Goal: Task Accomplishment & Management: Manage account settings

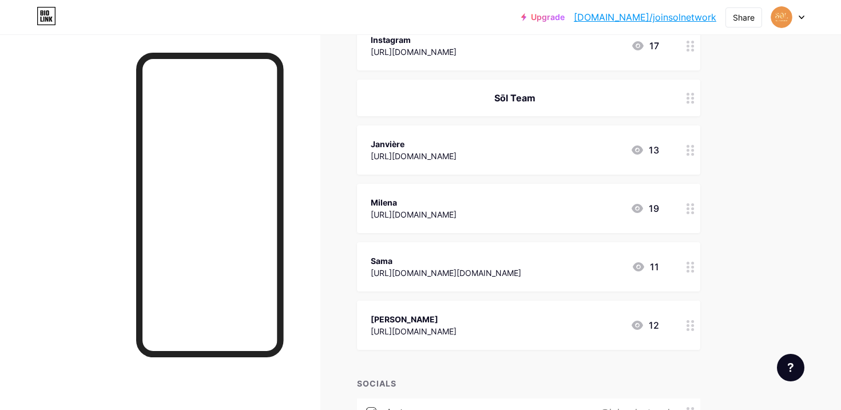
scroll to position [265, 0]
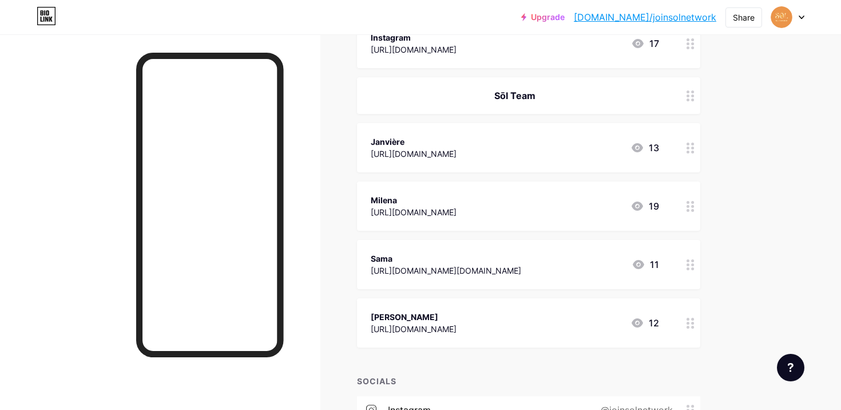
click at [682, 328] on div at bounding box center [690, 322] width 19 height 49
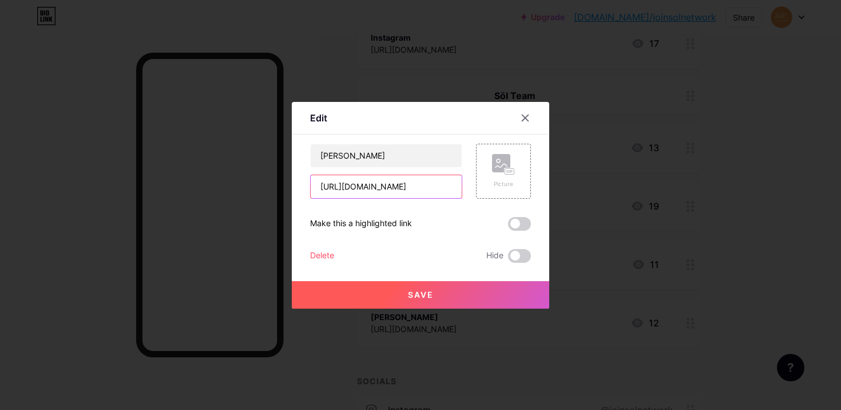
click at [419, 189] on input "[URL][DOMAIN_NAME]" at bounding box center [386, 186] width 151 height 23
click at [563, 132] on div at bounding box center [420, 205] width 841 height 410
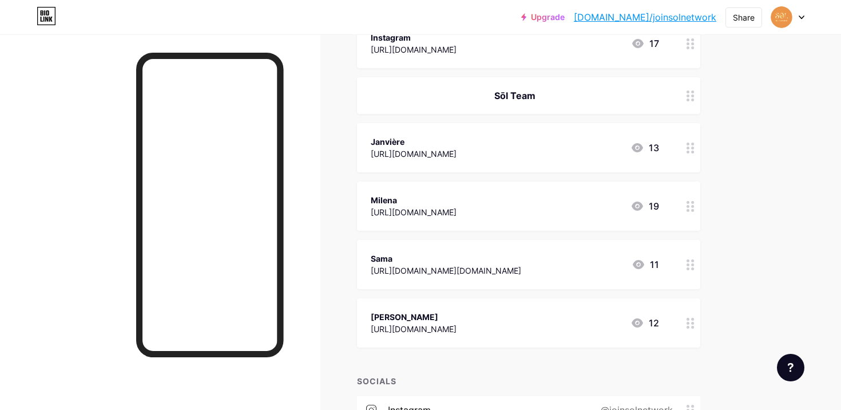
click at [650, 251] on div "Sama [URL][DOMAIN_NAME][DOMAIN_NAME] 11" at bounding box center [515, 264] width 288 height 26
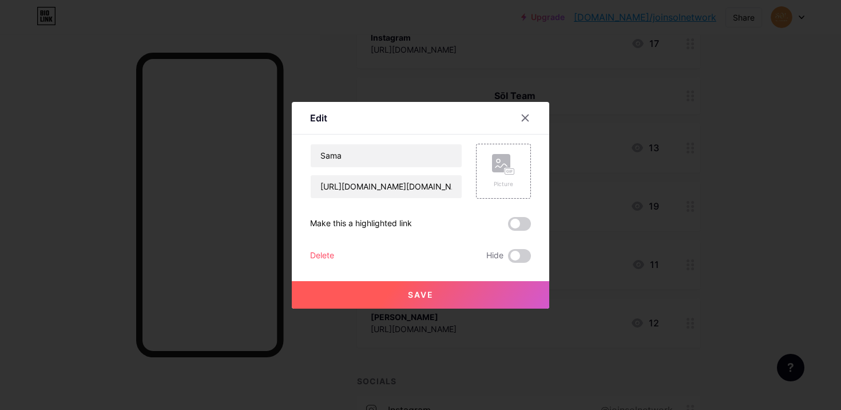
click at [617, 161] on div at bounding box center [420, 205] width 841 height 410
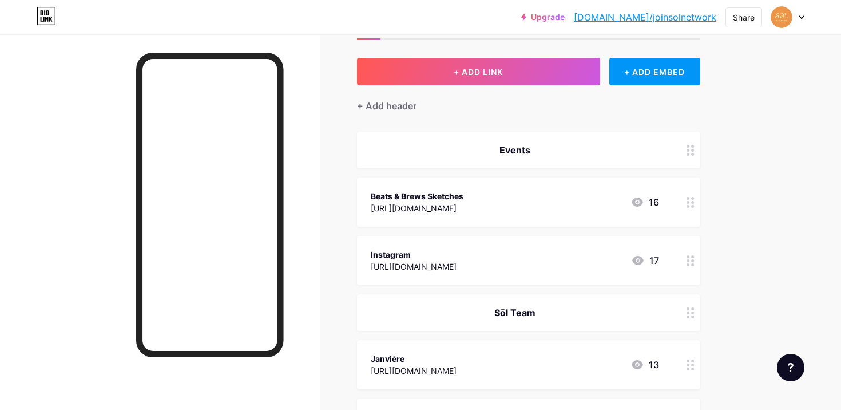
scroll to position [41, 0]
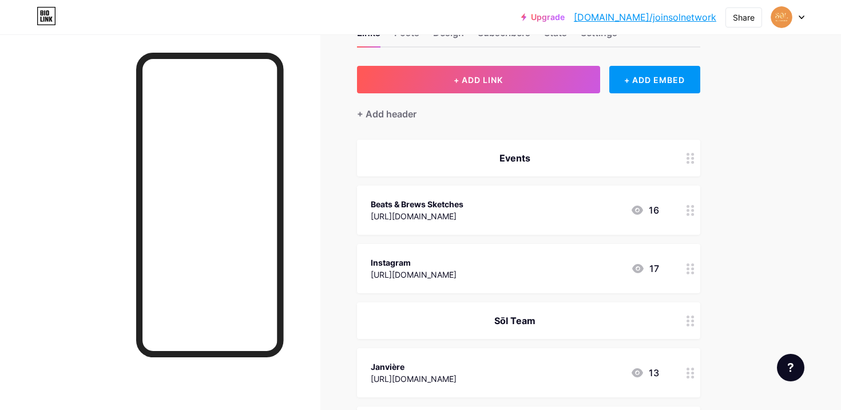
click at [688, 264] on circle at bounding box center [687, 264] width 3 height 3
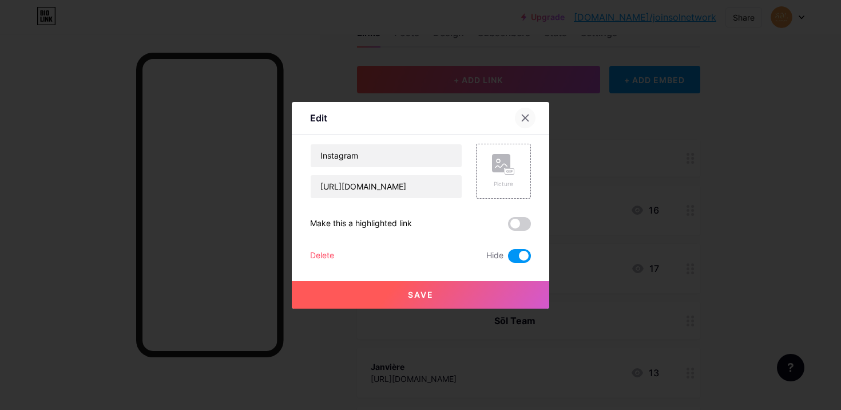
click at [531, 117] on div at bounding box center [525, 118] width 21 height 21
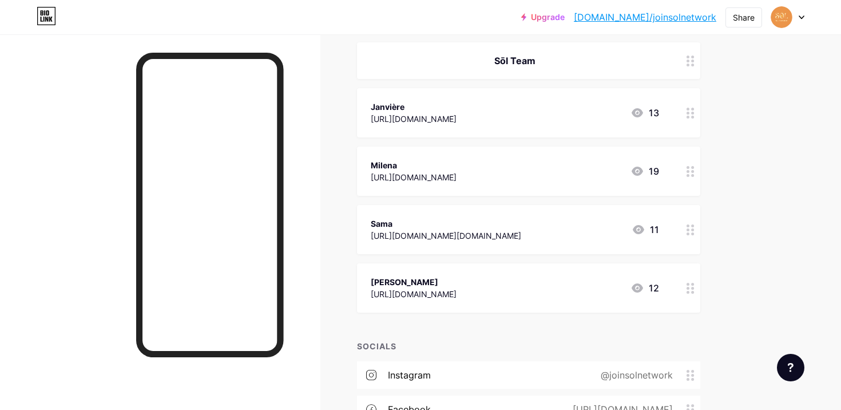
scroll to position [271, 0]
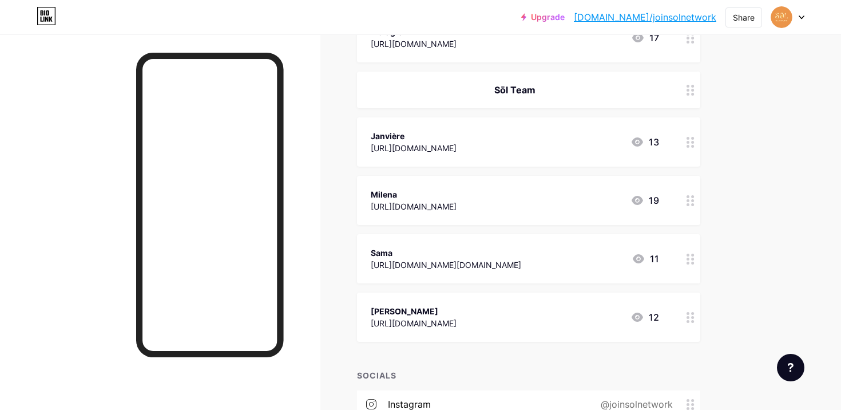
click at [688, 142] on circle at bounding box center [687, 142] width 3 height 3
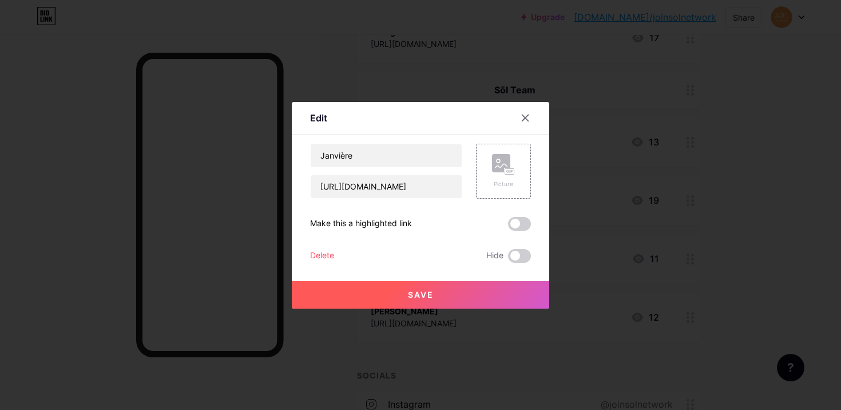
click at [368, 200] on div "Janvière [URL][DOMAIN_NAME] Picture Make this a highlighted link Delete Hide Sa…" at bounding box center [420, 203] width 221 height 119
click at [368, 182] on input "[URL][DOMAIN_NAME]" at bounding box center [386, 186] width 151 height 23
paste input "[DOMAIN_NAME][URL]"
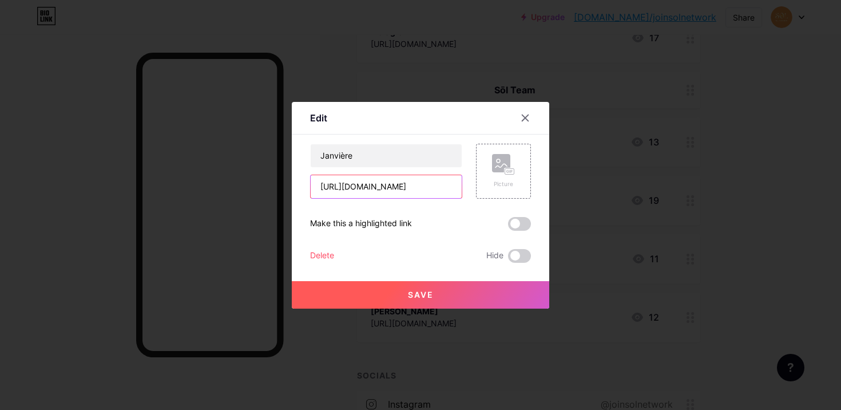
scroll to position [0, 41]
type input "[URL][DOMAIN_NAME]"
click at [380, 299] on button "Save" at bounding box center [420, 294] width 257 height 27
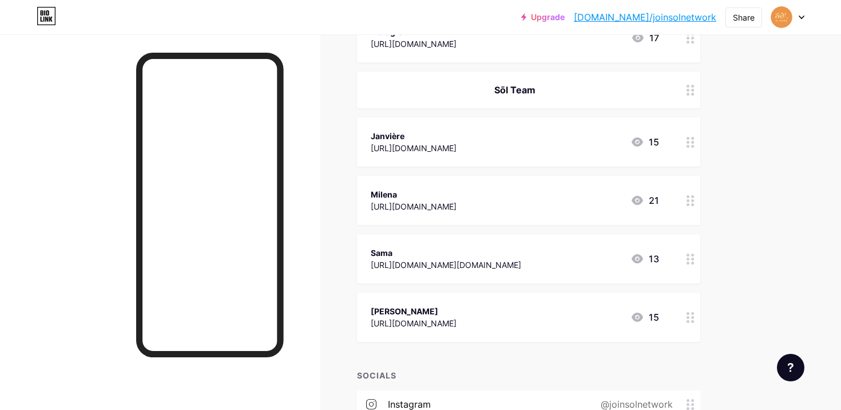
click at [533, 312] on div "[PERSON_NAME] [URL][DOMAIN_NAME] 15" at bounding box center [515, 317] width 288 height 26
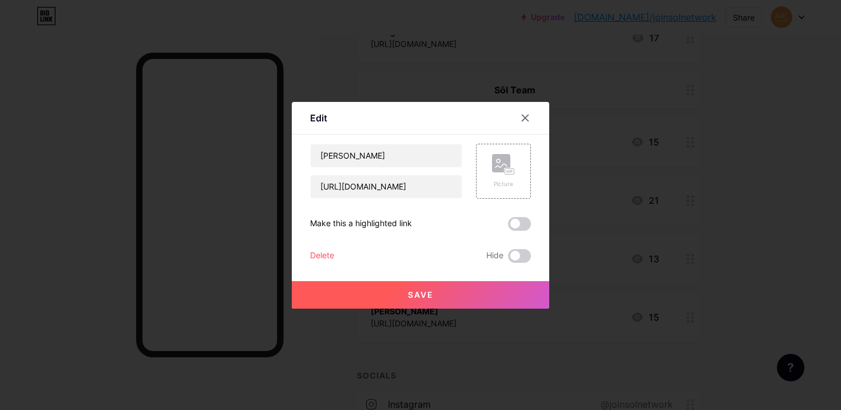
click at [597, 155] on div at bounding box center [420, 205] width 841 height 410
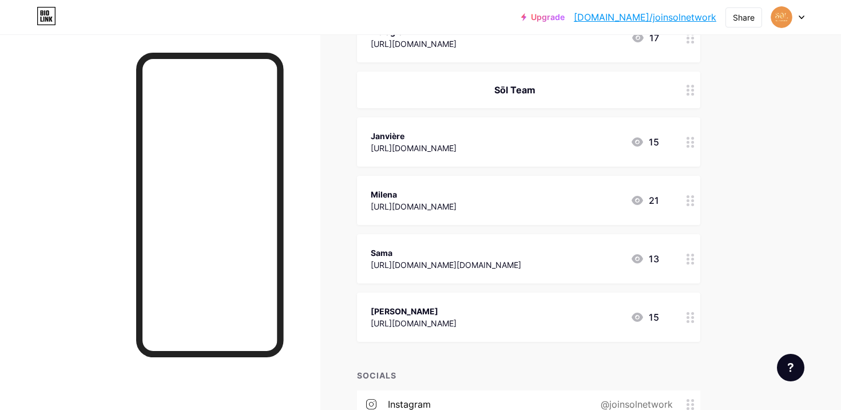
click at [457, 204] on div "[URL][DOMAIN_NAME]" at bounding box center [414, 206] width 86 height 12
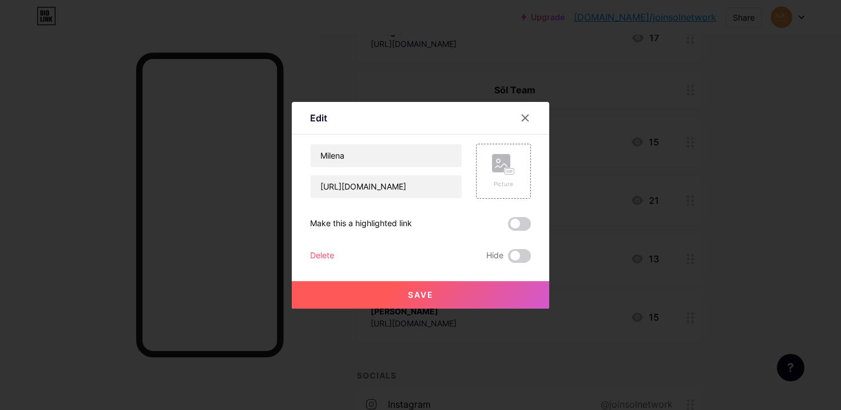
click at [569, 141] on div at bounding box center [420, 205] width 841 height 410
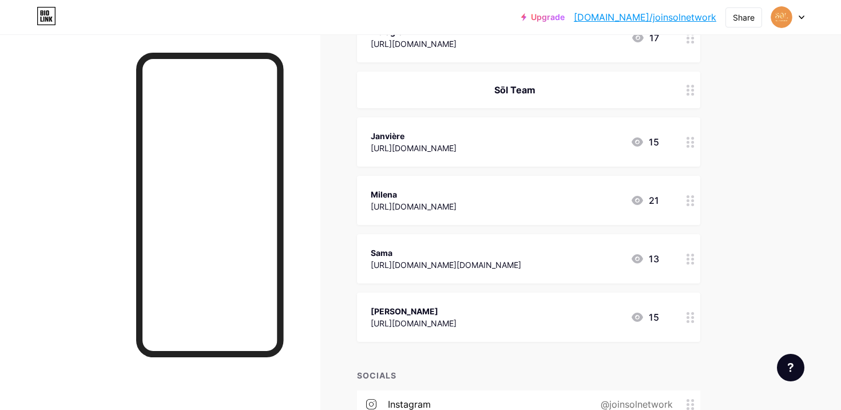
click at [457, 136] on div "Janvière" at bounding box center [414, 136] width 86 height 12
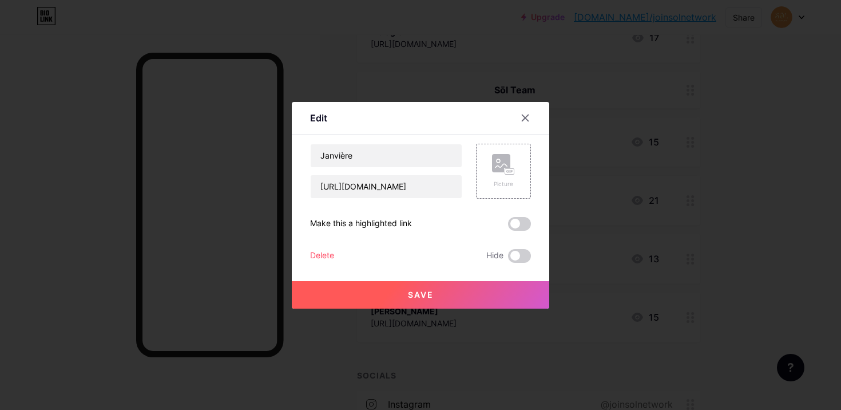
click at [611, 200] on div at bounding box center [420, 205] width 841 height 410
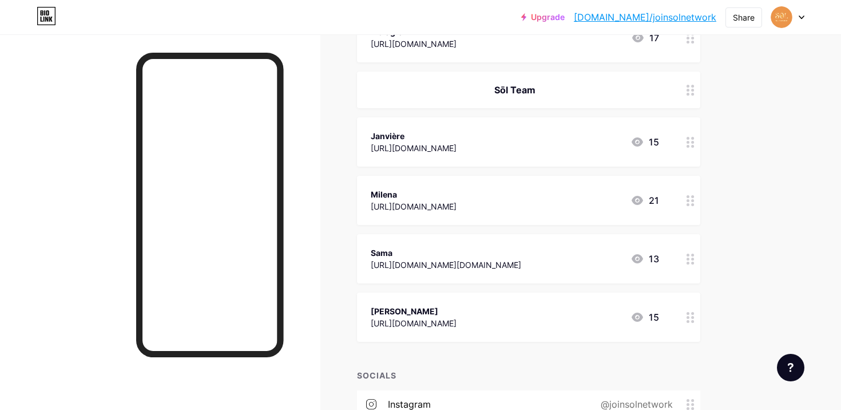
click at [416, 326] on div "[URL][DOMAIN_NAME]" at bounding box center [414, 323] width 86 height 12
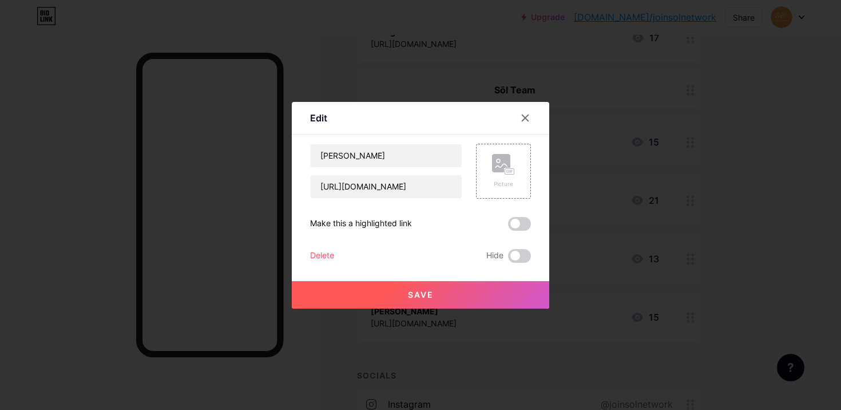
click at [580, 264] on div at bounding box center [420, 205] width 841 height 410
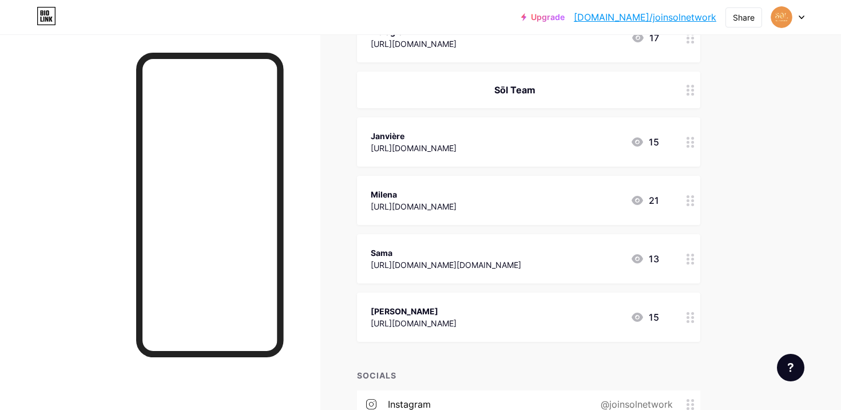
click at [445, 330] on div "[PERSON_NAME] [URL][DOMAIN_NAME] 15" at bounding box center [528, 316] width 343 height 49
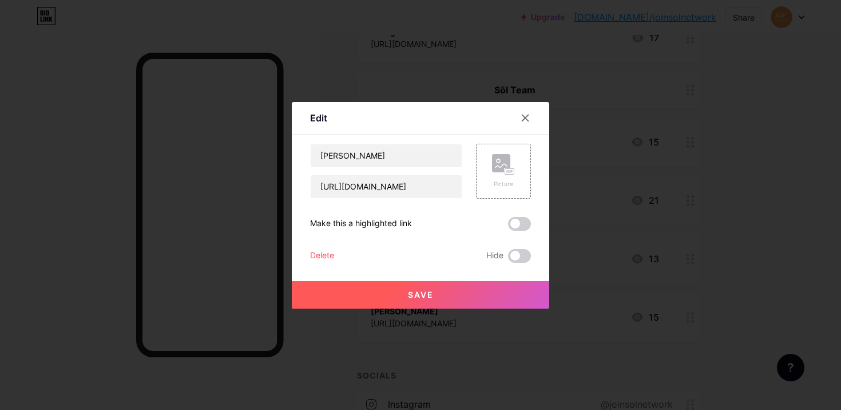
click at [613, 167] on div at bounding box center [420, 205] width 841 height 410
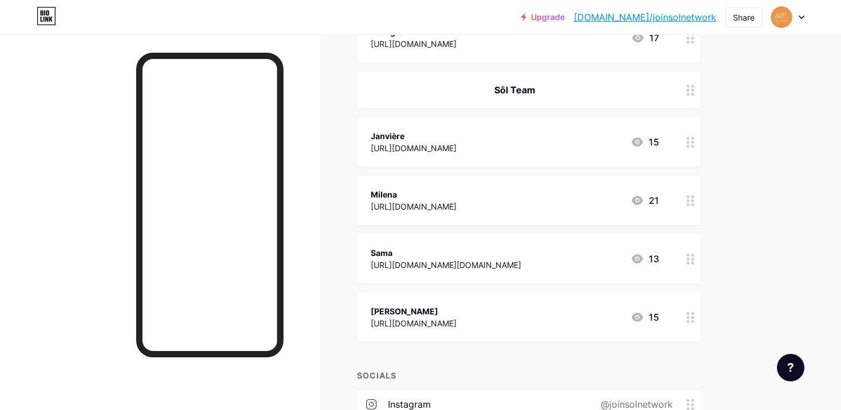
click at [445, 266] on div "[URL][DOMAIN_NAME][DOMAIN_NAME]" at bounding box center [446, 265] width 150 height 12
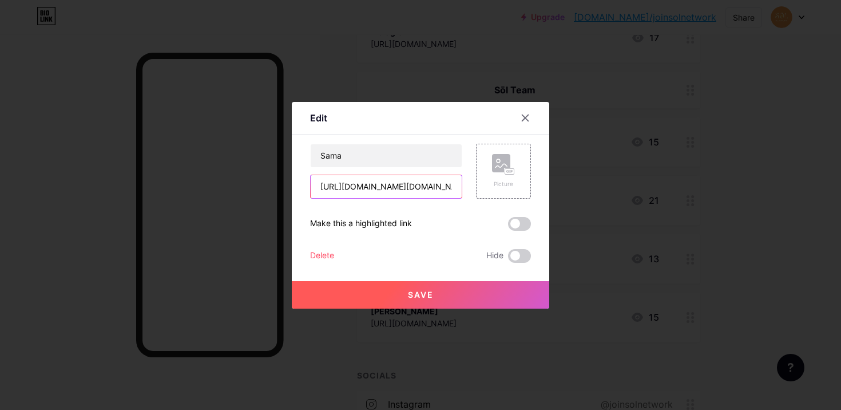
click at [416, 188] on input "[URL][DOMAIN_NAME][DOMAIN_NAME]" at bounding box center [386, 186] width 151 height 23
paste input "[DOMAIN_NAME][URL]"
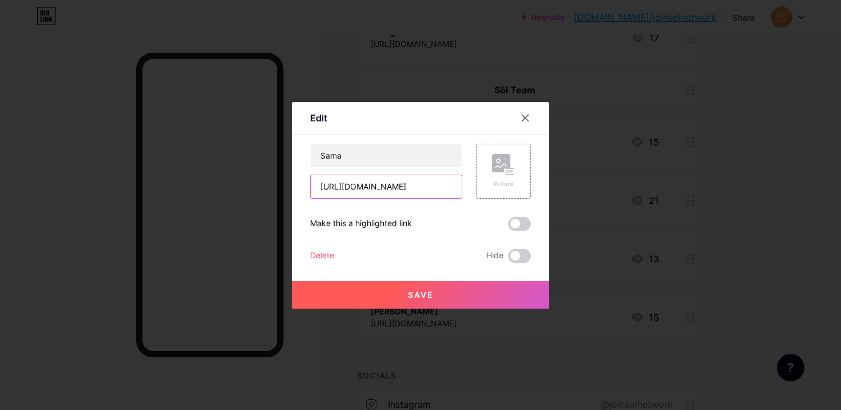
type input "[URL][DOMAIN_NAME]"
click at [427, 292] on span "Save" at bounding box center [421, 294] width 26 height 10
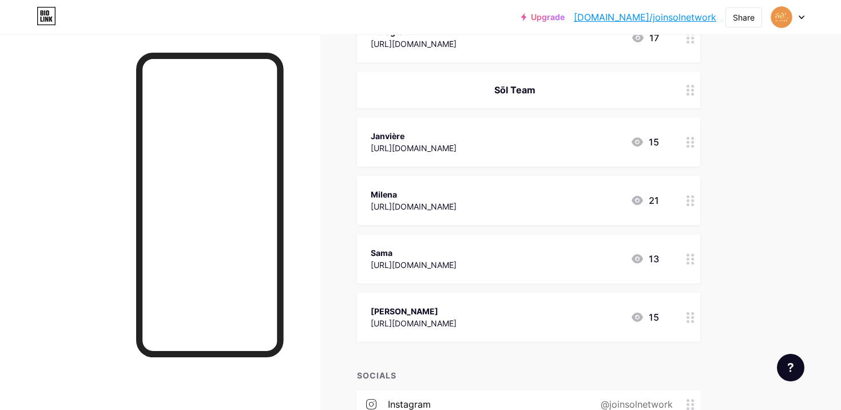
click at [439, 143] on div "[URL][DOMAIN_NAME]" at bounding box center [414, 148] width 86 height 12
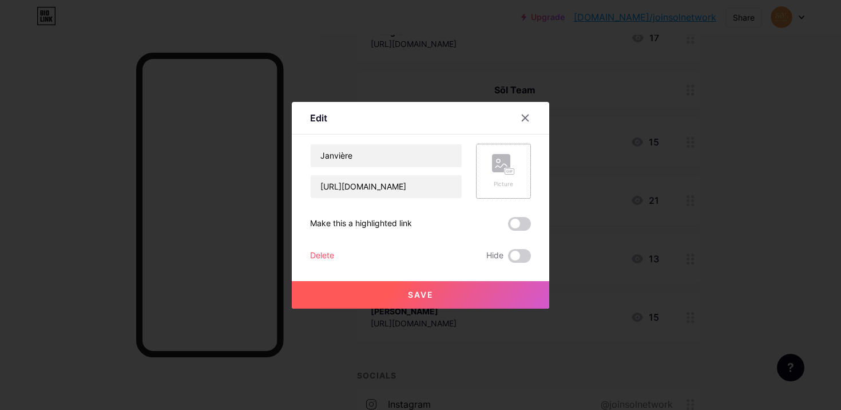
click at [501, 169] on rect at bounding box center [501, 163] width 18 height 18
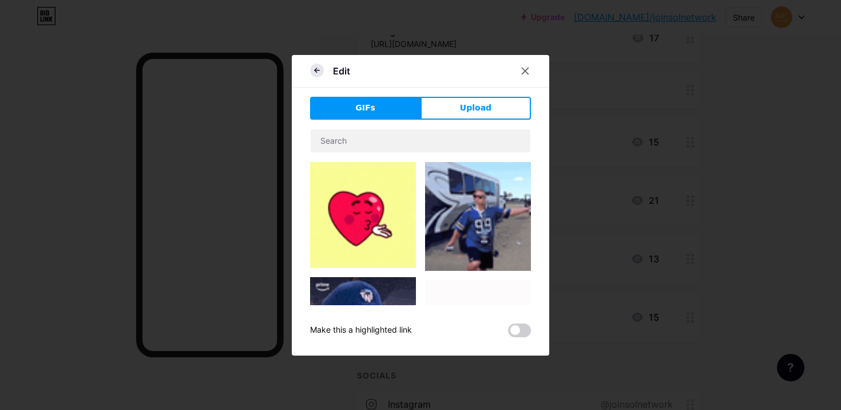
click at [322, 70] on icon at bounding box center [317, 71] width 14 height 14
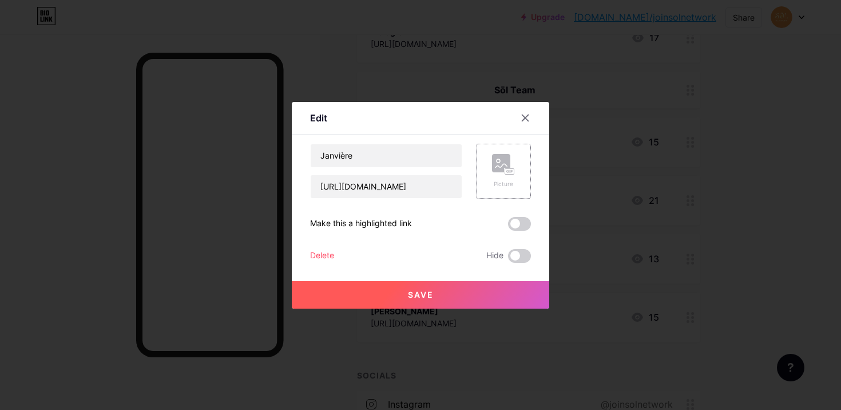
click at [506, 170] on icon at bounding box center [507, 171] width 3 height 3
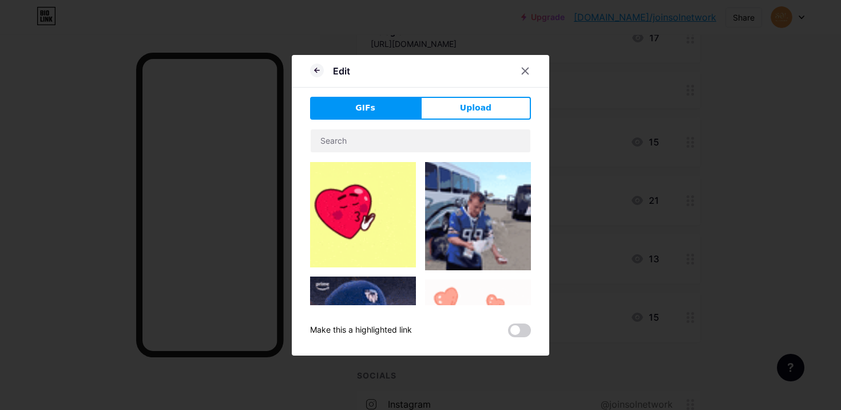
scroll to position [208, 0]
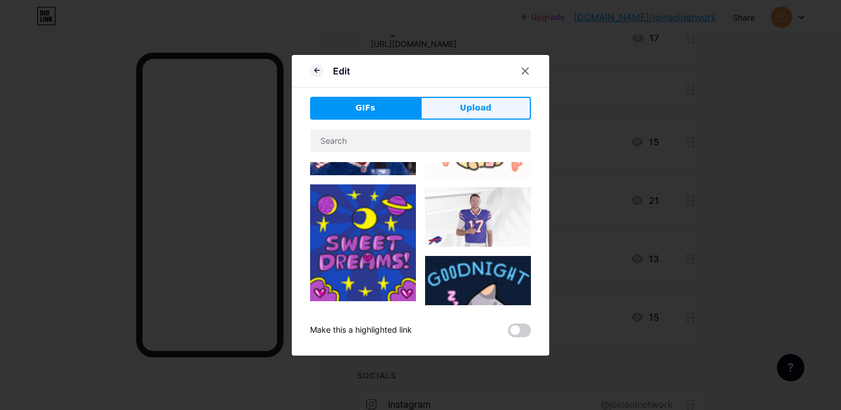
click at [498, 118] on button "Upload" at bounding box center [475, 108] width 110 height 23
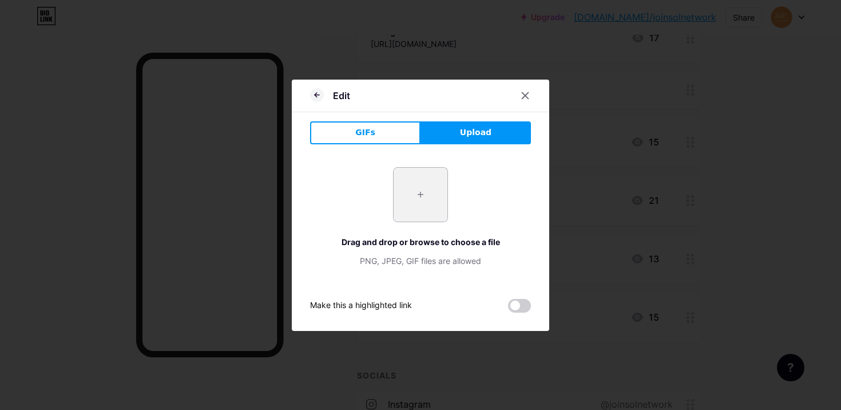
click at [419, 217] on input "file" at bounding box center [421, 195] width 54 height 54
type input "C:\fakepath\IMG_3992.JPG"
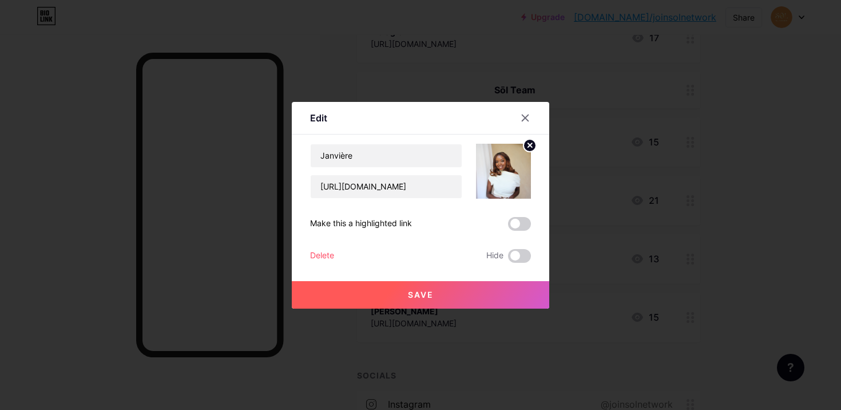
click at [506, 166] on img at bounding box center [503, 171] width 55 height 55
click at [415, 299] on span "Save" at bounding box center [421, 294] width 26 height 10
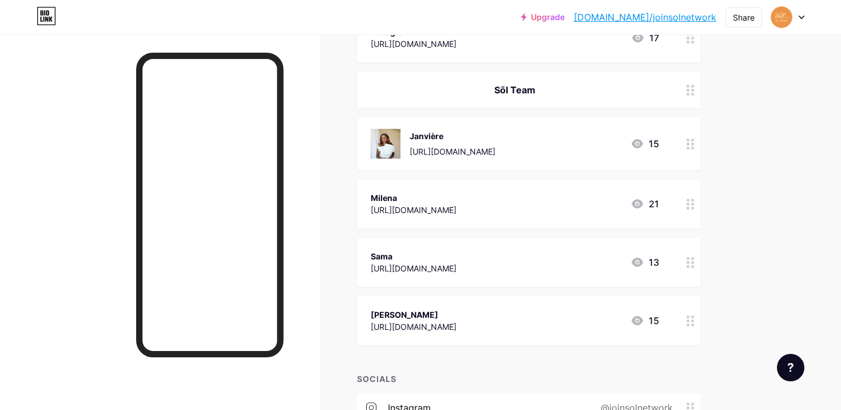
click at [568, 206] on div "Milena [URL][DOMAIN_NAME] 21" at bounding box center [515, 204] width 288 height 26
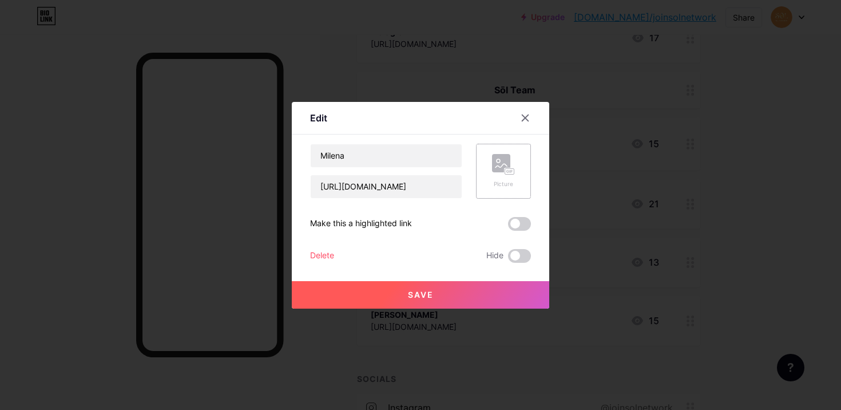
click at [521, 168] on div "Picture" at bounding box center [503, 171] width 55 height 55
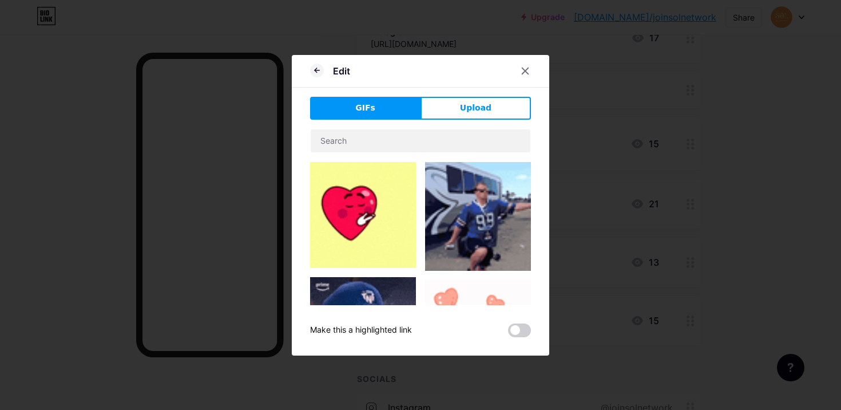
click at [567, 105] on div at bounding box center [420, 205] width 841 height 410
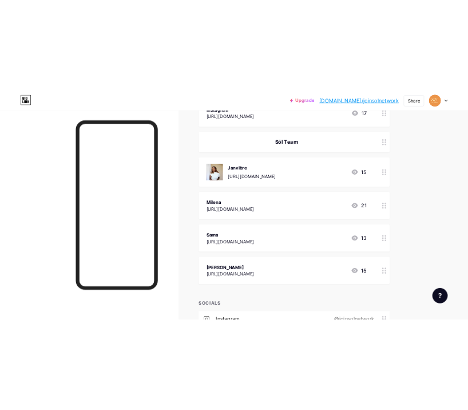
scroll to position [336, 0]
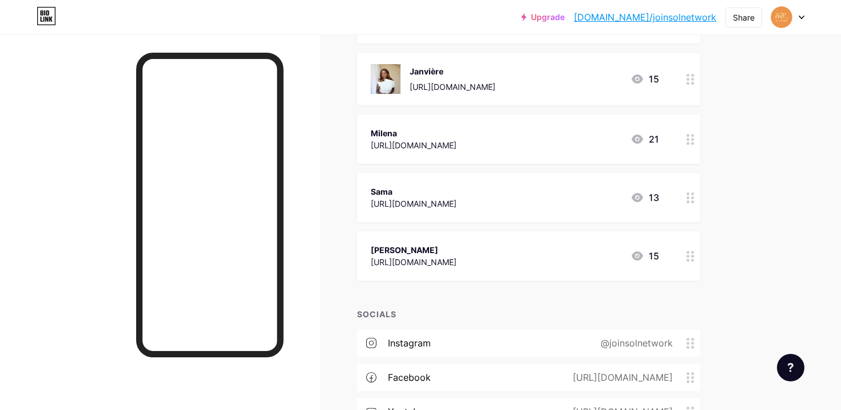
click at [457, 261] on div "[URL][DOMAIN_NAME]" at bounding box center [414, 262] width 86 height 12
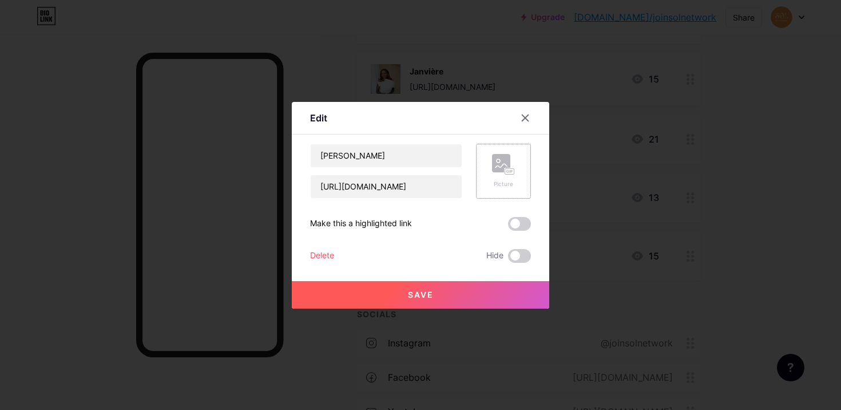
click at [492, 170] on rect at bounding box center [501, 163] width 18 height 18
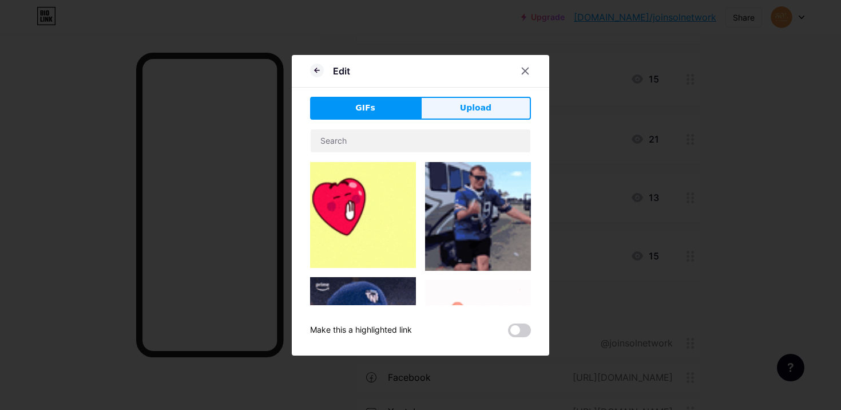
click at [446, 106] on button "Upload" at bounding box center [475, 108] width 110 height 23
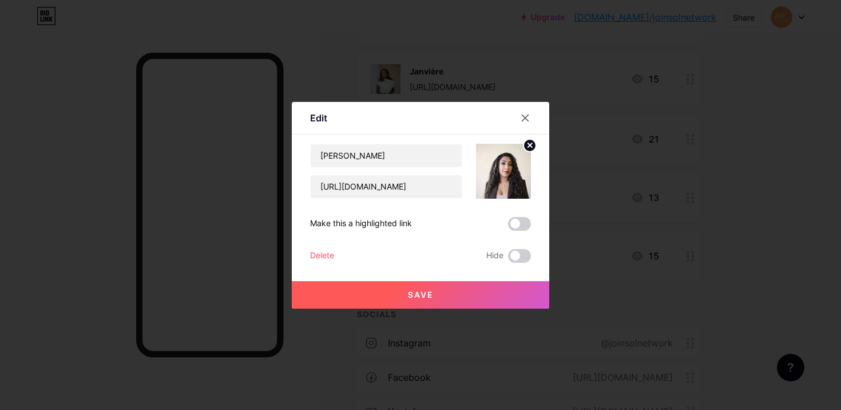
click at [531, 149] on circle at bounding box center [529, 145] width 13 height 13
click at [495, 173] on icon at bounding box center [503, 164] width 23 height 21
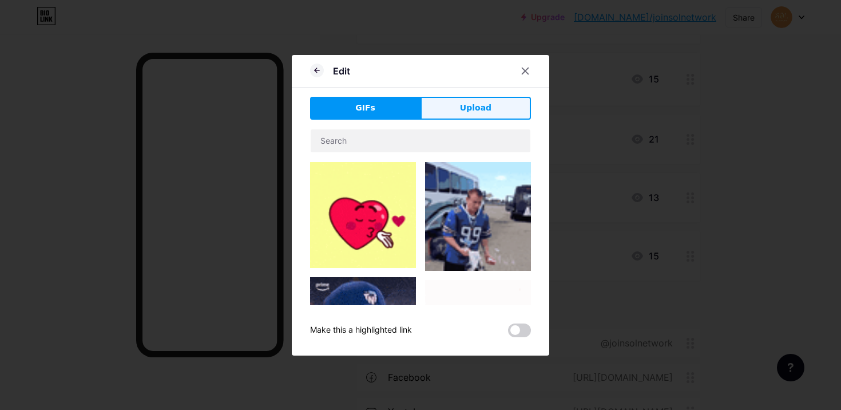
click at [469, 101] on button "Upload" at bounding box center [475, 108] width 110 height 23
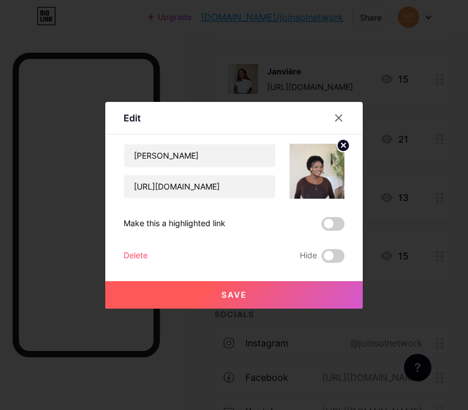
click at [224, 293] on span "Save" at bounding box center [234, 294] width 26 height 10
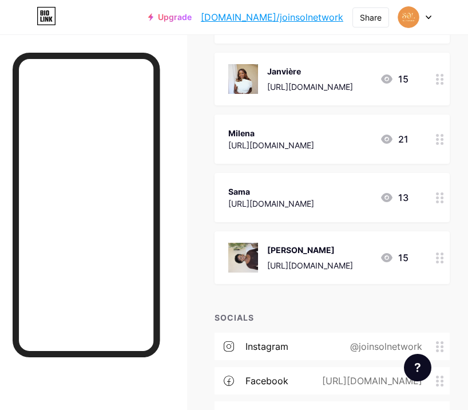
click at [255, 260] on img at bounding box center [243, 258] width 30 height 30
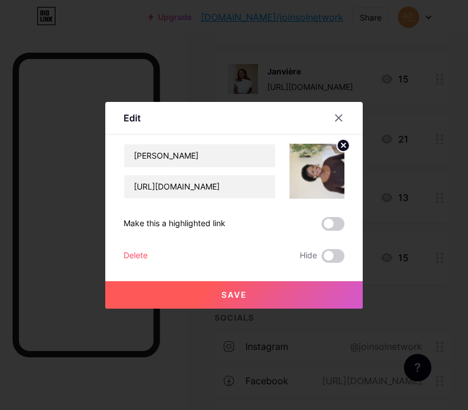
click at [346, 144] on circle at bounding box center [343, 145] width 13 height 13
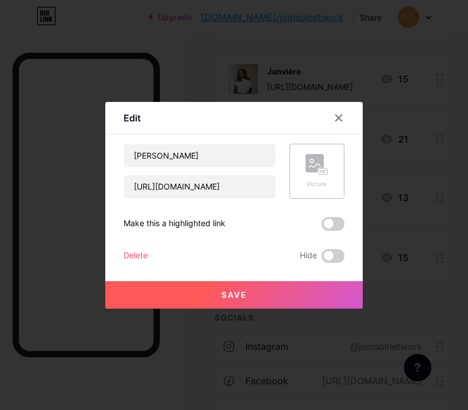
click at [304, 168] on div "Picture" at bounding box center [316, 171] width 55 height 55
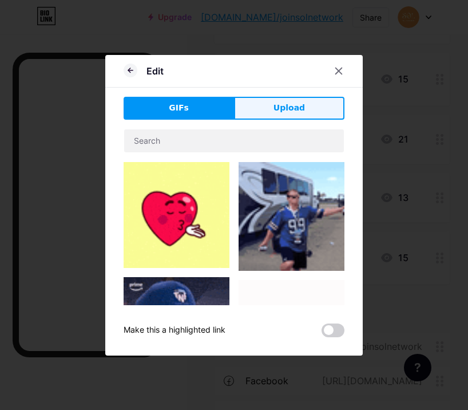
click at [292, 110] on span "Upload" at bounding box center [288, 108] width 31 height 12
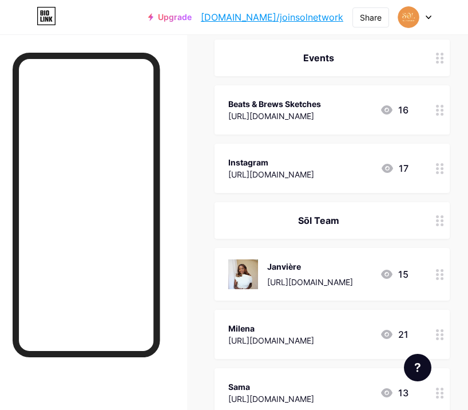
scroll to position [239, 0]
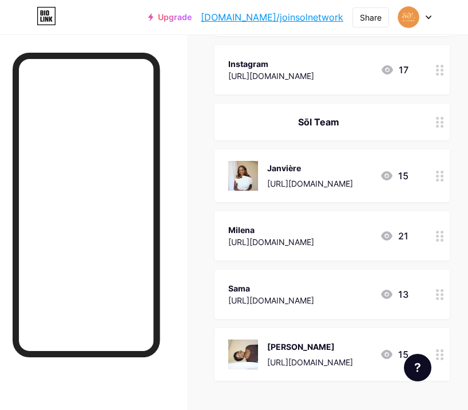
click at [444, 233] on div at bounding box center [439, 235] width 19 height 49
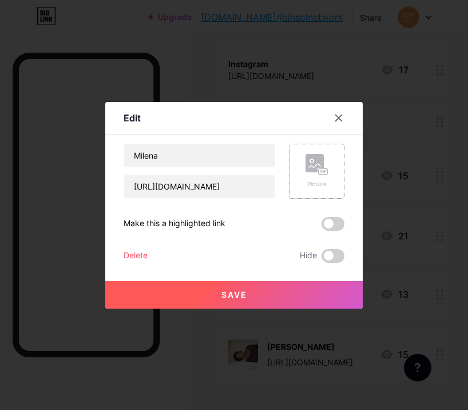
click at [319, 174] on rect at bounding box center [323, 171] width 9 height 6
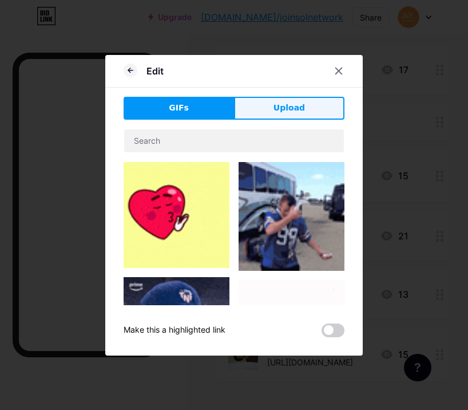
click at [269, 114] on button "Upload" at bounding box center [289, 108] width 110 height 23
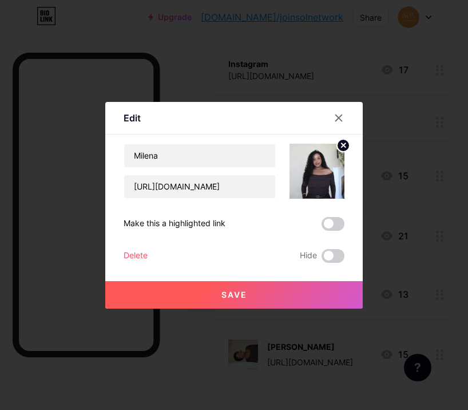
click at [342, 144] on circle at bounding box center [343, 145] width 13 height 13
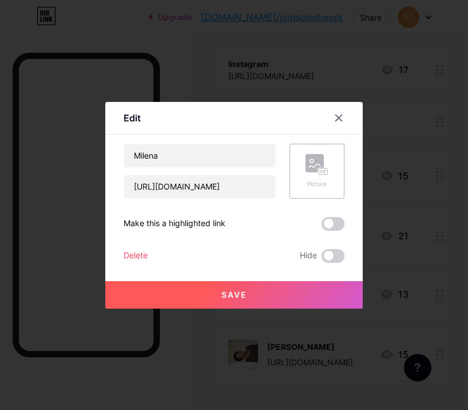
click at [309, 180] on div "Picture" at bounding box center [316, 184] width 23 height 9
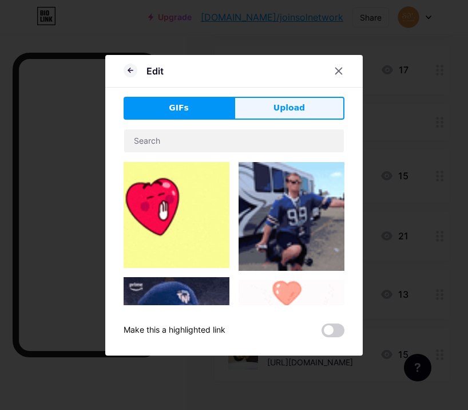
click at [273, 105] on button "Upload" at bounding box center [289, 108] width 110 height 23
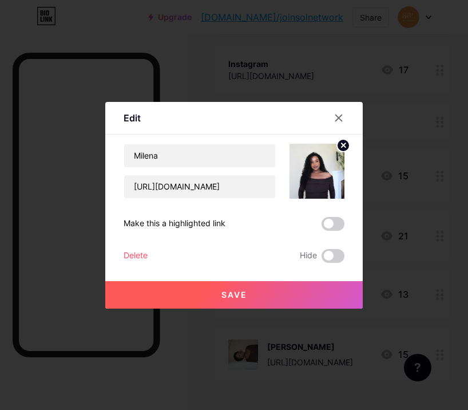
click at [206, 303] on button "Save" at bounding box center [233, 294] width 257 height 27
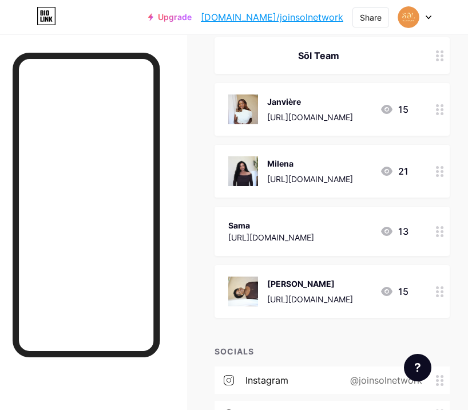
scroll to position [387, 0]
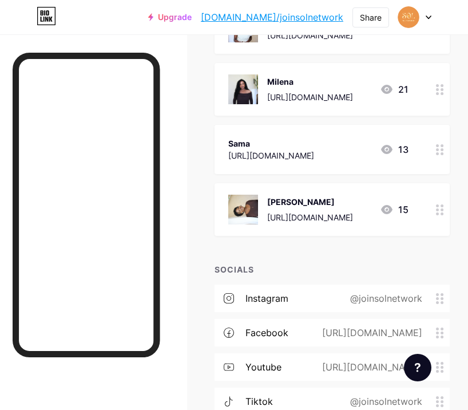
click at [244, 153] on div "[URL][DOMAIN_NAME]" at bounding box center [271, 155] width 86 height 12
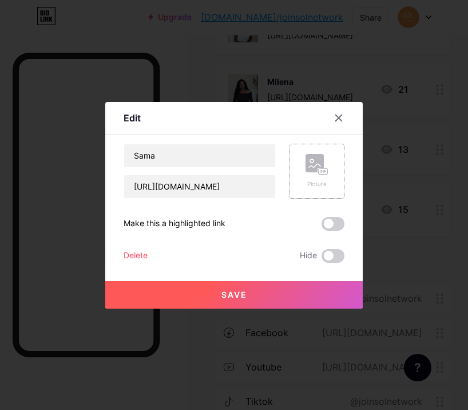
click at [310, 166] on icon at bounding box center [314, 165] width 11 height 3
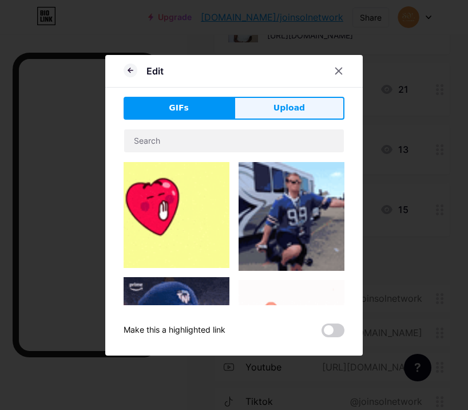
click at [296, 104] on span "Upload" at bounding box center [288, 108] width 31 height 12
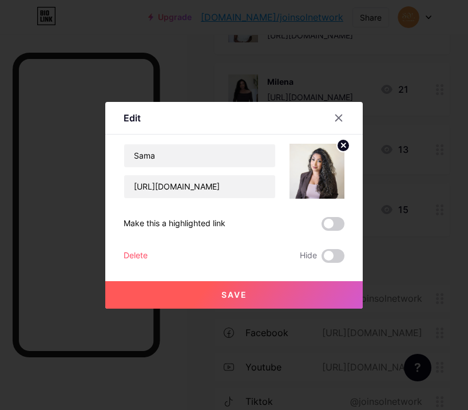
click at [232, 299] on button "Save" at bounding box center [233, 294] width 257 height 27
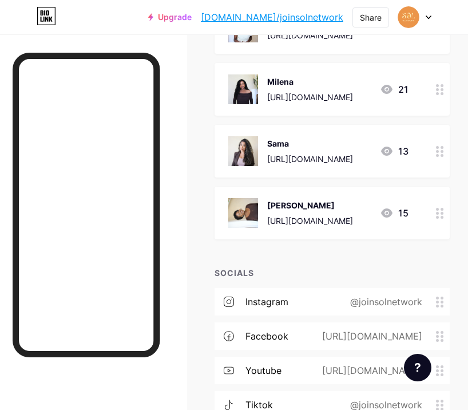
click at [250, 204] on img at bounding box center [243, 213] width 30 height 30
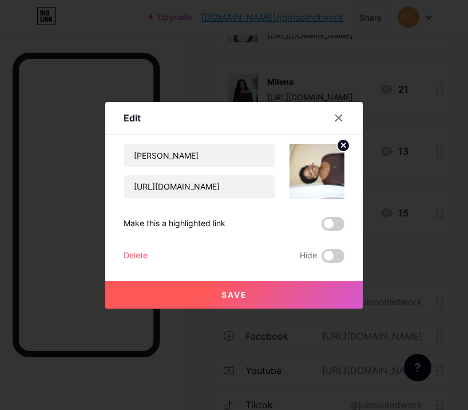
click at [340, 148] on circle at bounding box center [343, 145] width 13 height 13
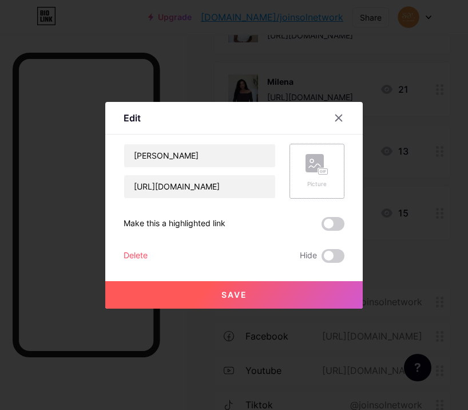
click at [332, 156] on div "Picture" at bounding box center [316, 171] width 55 height 55
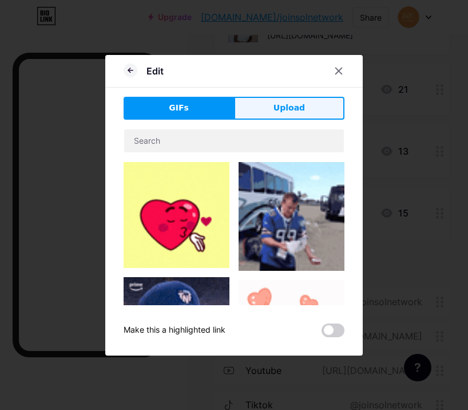
click at [247, 104] on button "Upload" at bounding box center [289, 108] width 110 height 23
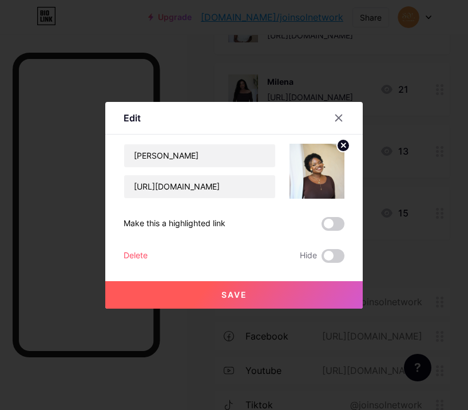
click at [264, 300] on button "Save" at bounding box center [233, 294] width 257 height 27
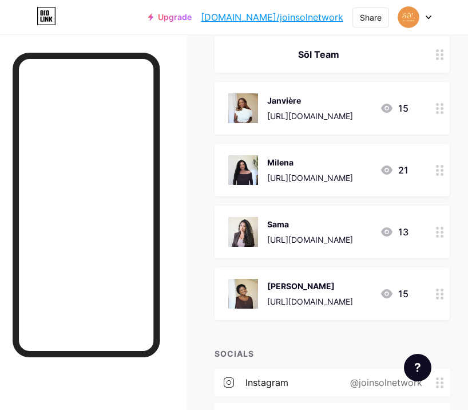
scroll to position [303, 0]
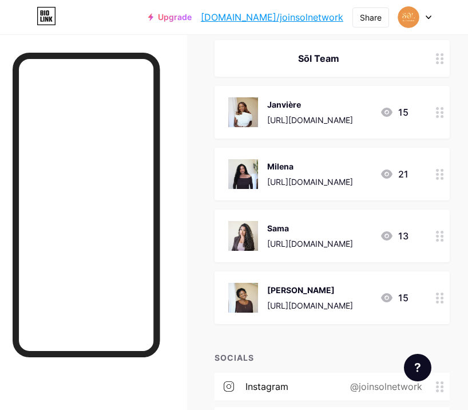
click at [444, 114] on div at bounding box center [439, 112] width 19 height 53
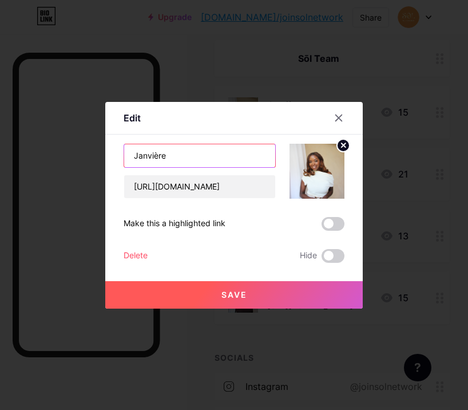
click at [218, 145] on input "Janvière" at bounding box center [199, 155] width 151 height 23
click at [218, 154] on input "Janvière" at bounding box center [199, 155] width 151 height 23
type input "Janvière | Brand Marketing Director"
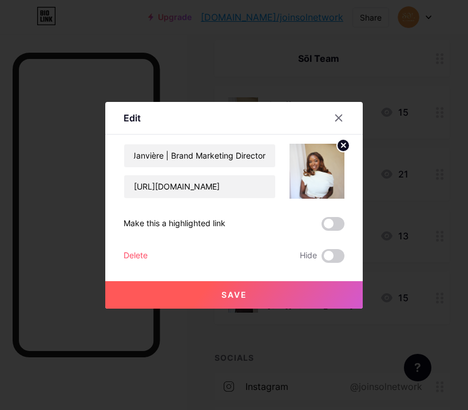
click at [142, 287] on button "Save" at bounding box center [233, 294] width 257 height 27
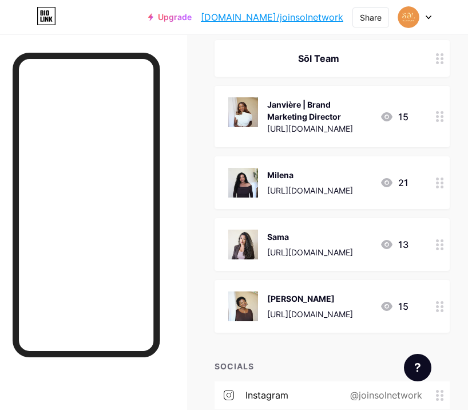
click at [324, 184] on div "[URL][DOMAIN_NAME]" at bounding box center [310, 190] width 86 height 12
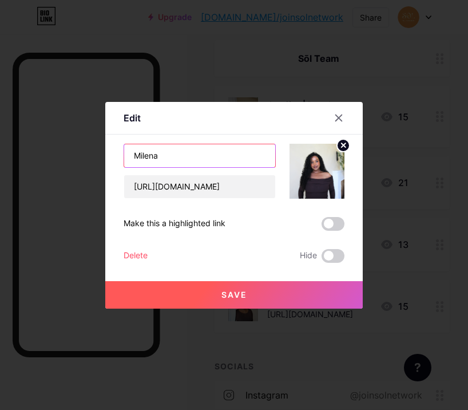
click at [220, 162] on input "Milena" at bounding box center [199, 155] width 151 height 23
type input "Milena | Creative Director"
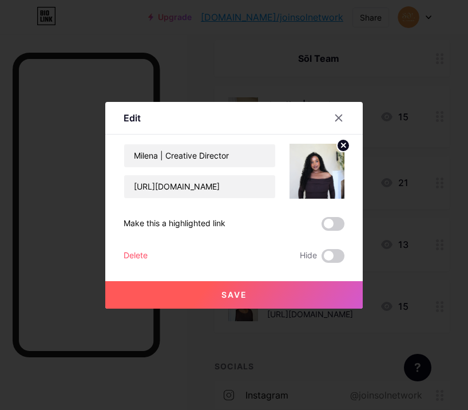
click at [177, 283] on button "Save" at bounding box center [233, 294] width 257 height 27
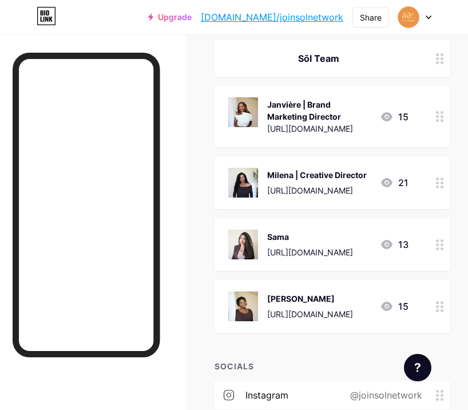
click at [301, 239] on div "Sama" at bounding box center [310, 237] width 86 height 12
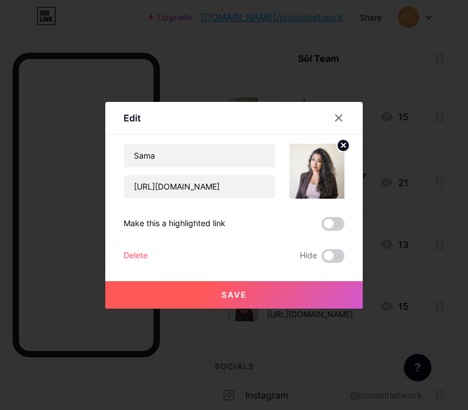
click at [260, 139] on div "Content YouTube Play YouTube video without leaving your page. ADD Vimeo Play Vi…" at bounding box center [234, 198] width 221 height 128
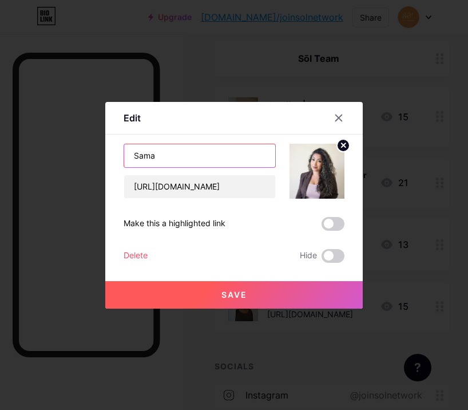
click at [249, 150] on input "Sama" at bounding box center [199, 155] width 151 height 23
click at [233, 156] on input "Sama" at bounding box center [199, 155] width 151 height 23
type input "Sama | Executive Producer"
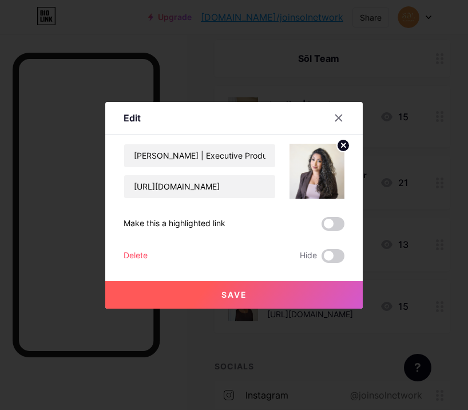
click at [192, 297] on button "Save" at bounding box center [233, 294] width 257 height 27
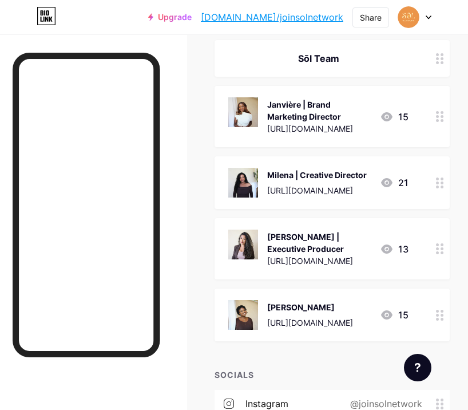
click at [309, 308] on div "[PERSON_NAME]" at bounding box center [310, 307] width 86 height 12
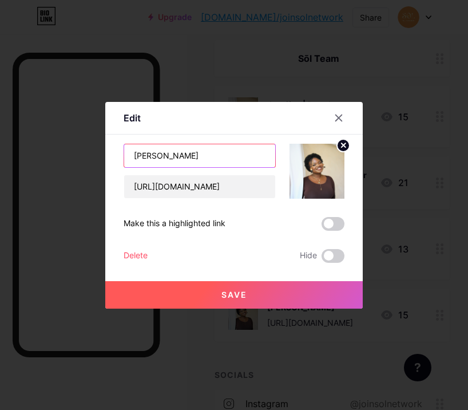
click at [224, 163] on input "[PERSON_NAME]" at bounding box center [199, 155] width 151 height 23
type input "Renée | Experiential Art Director"
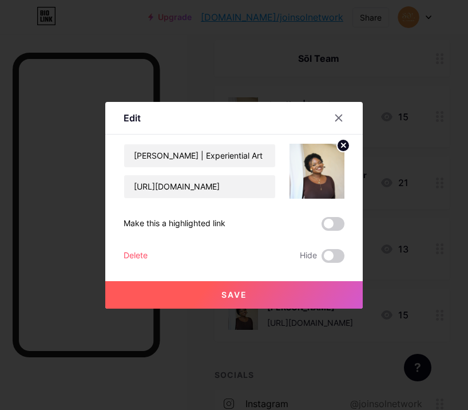
click at [237, 292] on span "Save" at bounding box center [234, 294] width 26 height 10
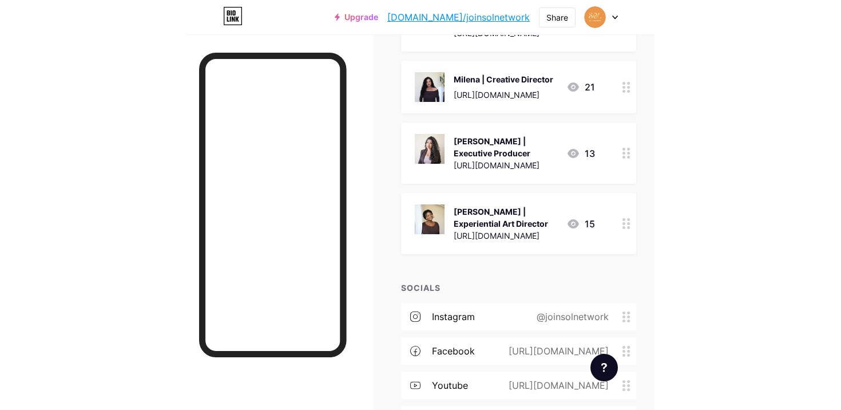
scroll to position [414, 0]
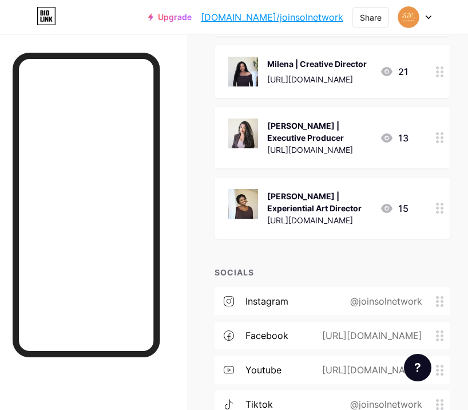
click at [315, 13] on link "[DOMAIN_NAME]/joinsolnetwork" at bounding box center [272, 17] width 142 height 14
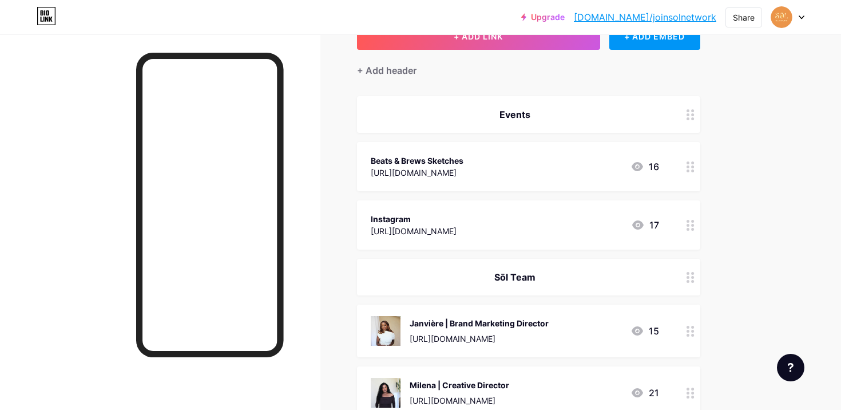
scroll to position [96, 0]
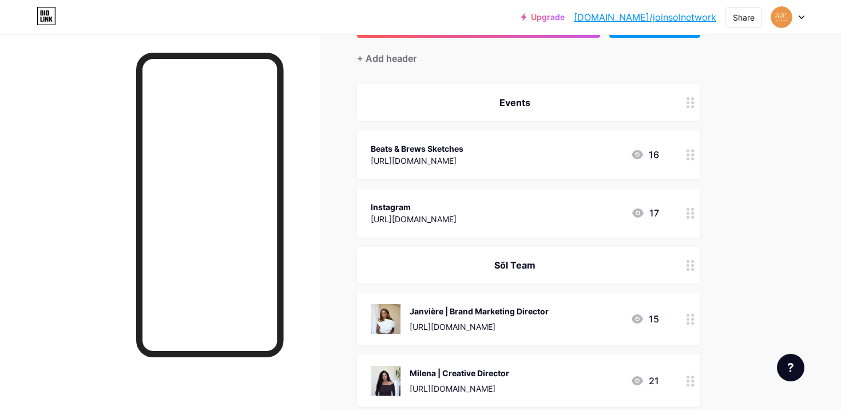
click at [467, 154] on icon at bounding box center [690, 154] width 8 height 11
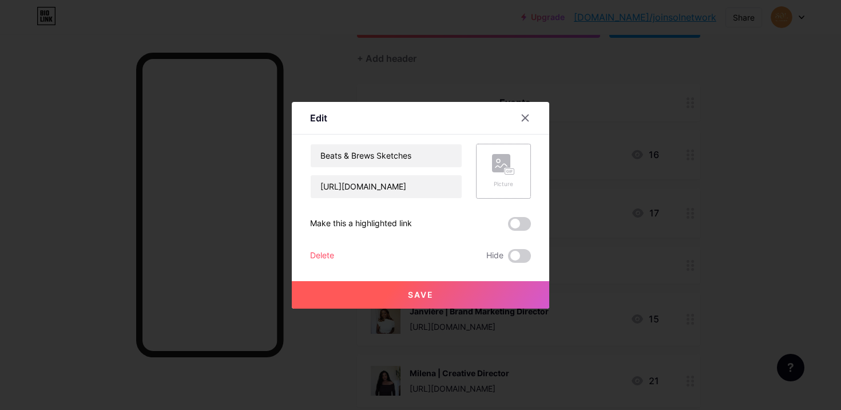
click at [467, 170] on div "Picture" at bounding box center [503, 171] width 55 height 55
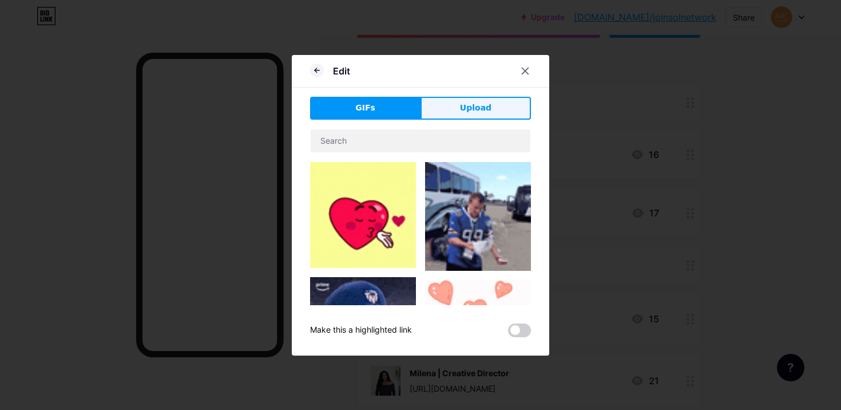
click at [467, 112] on span "Upload" at bounding box center [475, 108] width 31 height 12
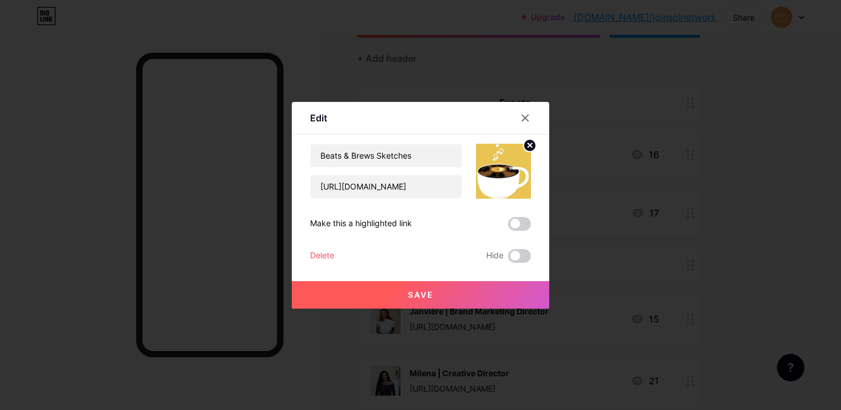
click at [415, 305] on button "Save" at bounding box center [420, 294] width 257 height 27
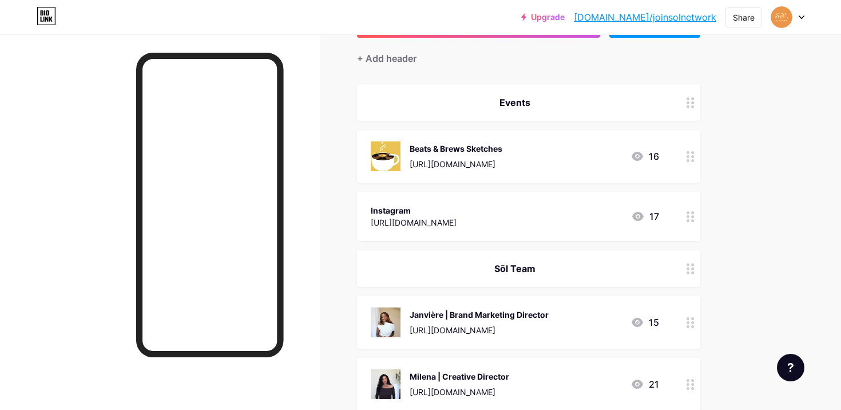
click at [467, 152] on div at bounding box center [690, 156] width 19 height 53
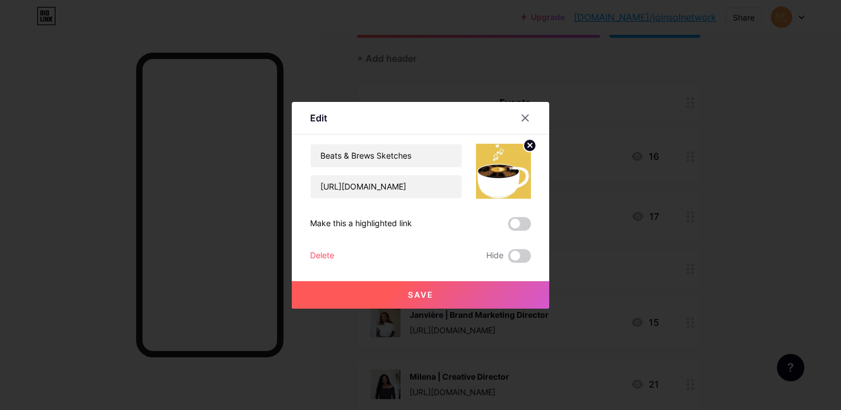
click at [467, 141] on circle at bounding box center [529, 145] width 13 height 13
click at [467, 158] on rect at bounding box center [501, 163] width 18 height 18
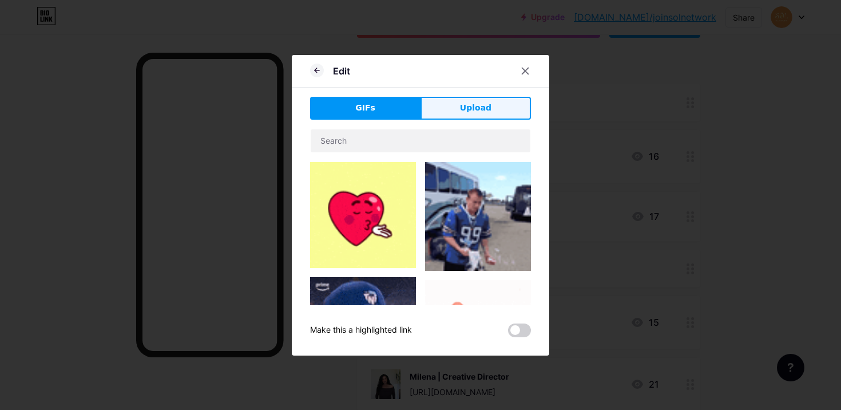
click at [467, 102] on button "Upload" at bounding box center [475, 108] width 110 height 23
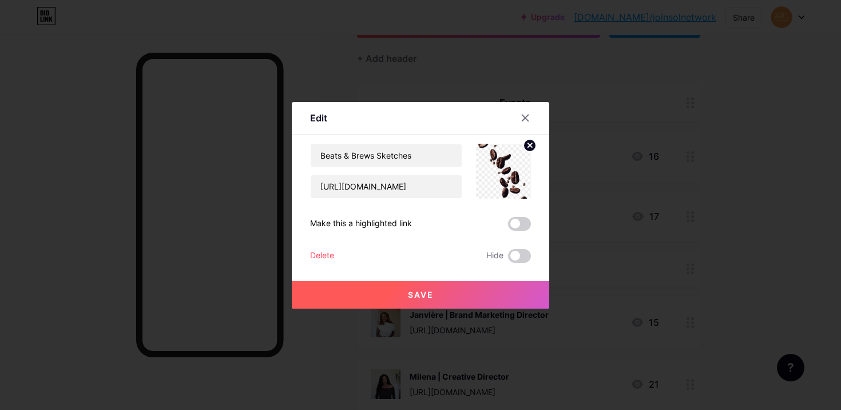
click at [406, 296] on button "Save" at bounding box center [420, 294] width 257 height 27
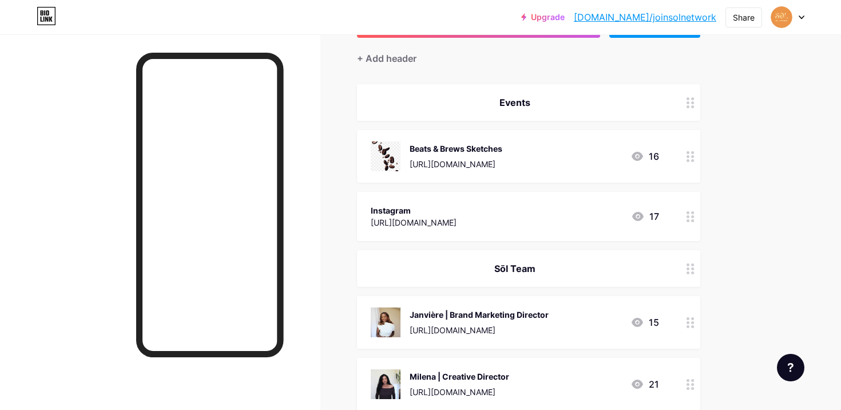
click at [467, 155] on div at bounding box center [690, 156] width 19 height 53
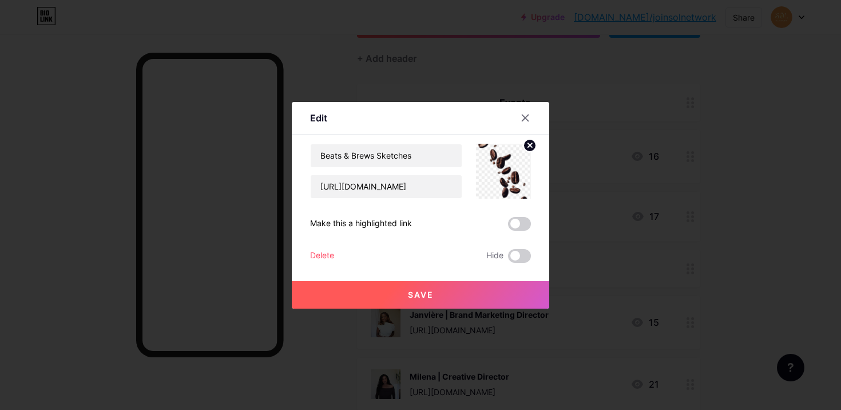
click at [467, 143] on circle at bounding box center [529, 145] width 13 height 13
click at [467, 166] on rect at bounding box center [501, 163] width 18 height 18
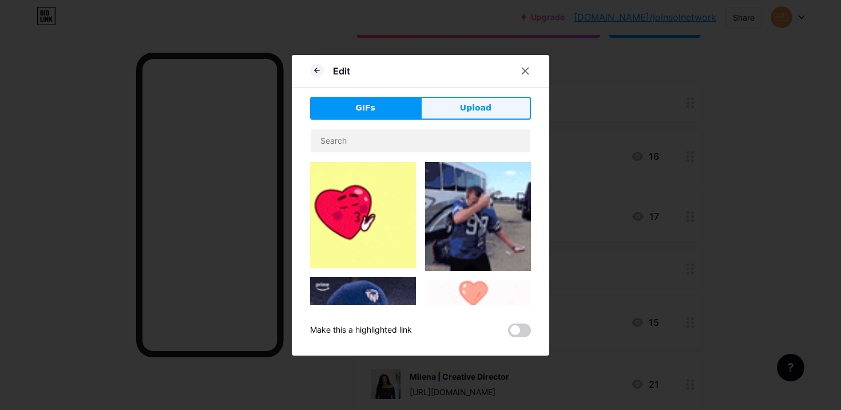
click at [467, 109] on span "Upload" at bounding box center [475, 108] width 31 height 12
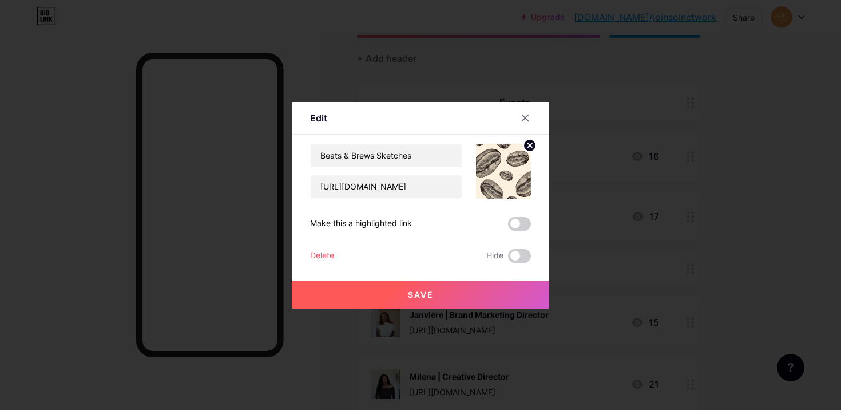
click at [407, 286] on button "Save" at bounding box center [420, 294] width 257 height 27
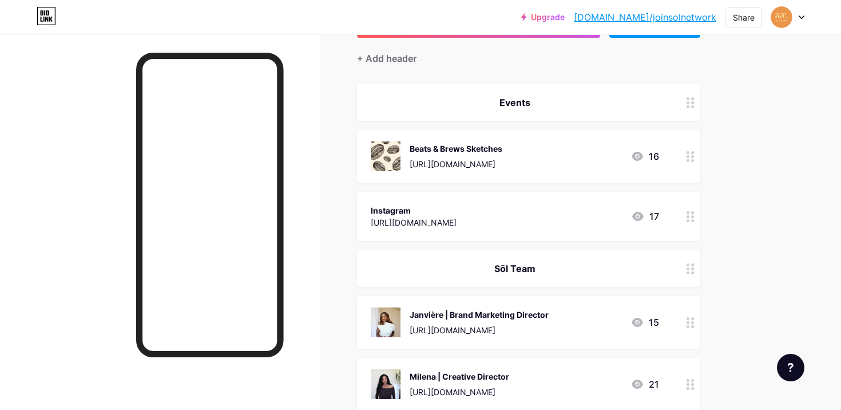
click at [467, 152] on div "Beats & Brews Sketches" at bounding box center [456, 148] width 93 height 12
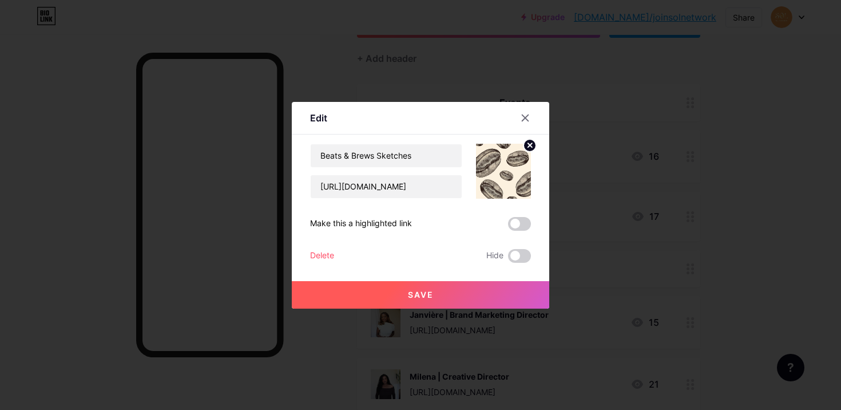
click at [467, 168] on img at bounding box center [503, 171] width 55 height 55
click at [467, 150] on circle at bounding box center [529, 145] width 13 height 13
click at [467, 165] on icon at bounding box center [503, 164] width 23 height 21
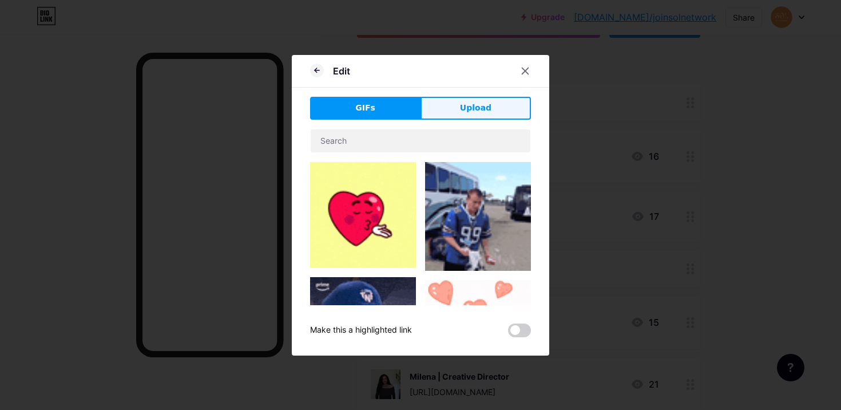
click at [447, 113] on button "Upload" at bounding box center [475, 108] width 110 height 23
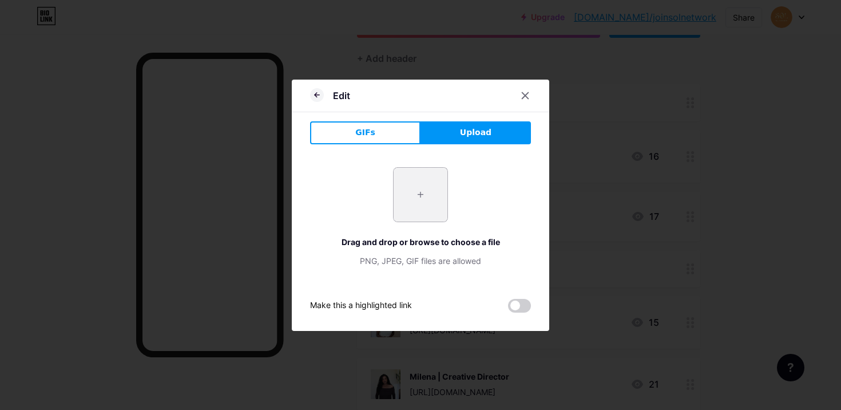
click at [423, 202] on input "file" at bounding box center [421, 195] width 54 height 54
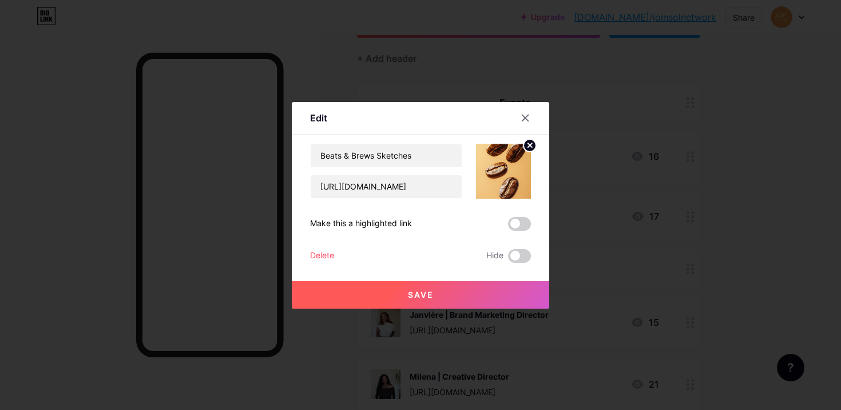
click at [374, 303] on button "Save" at bounding box center [420, 294] width 257 height 27
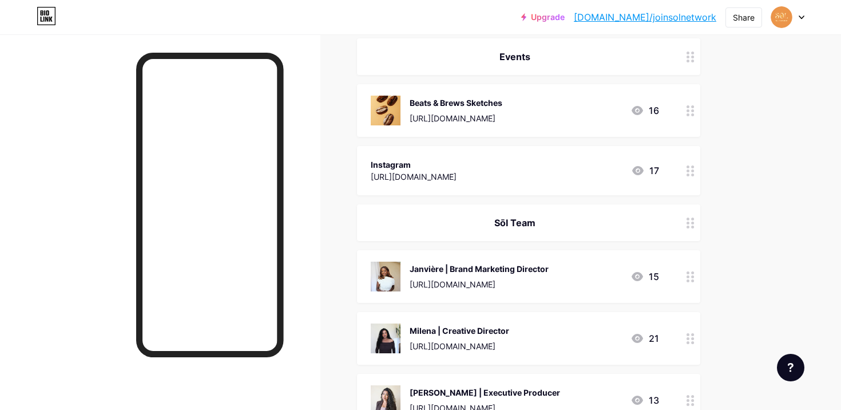
scroll to position [150, 0]
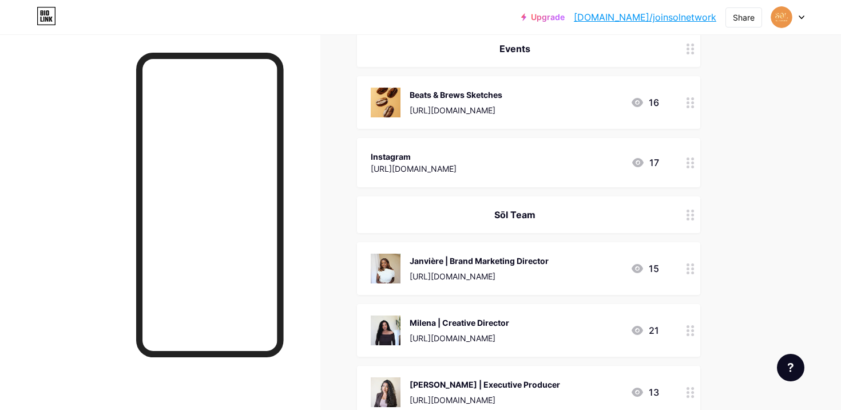
drag, startPoint x: 623, startPoint y: 52, endPoint x: 597, endPoint y: 292, distance: 241.6
click at [467, 292] on span "Events Beats & Brews Sketches https://solnetwork.pixieset.com/beatandbrewssketc…" at bounding box center [528, 255] width 343 height 450
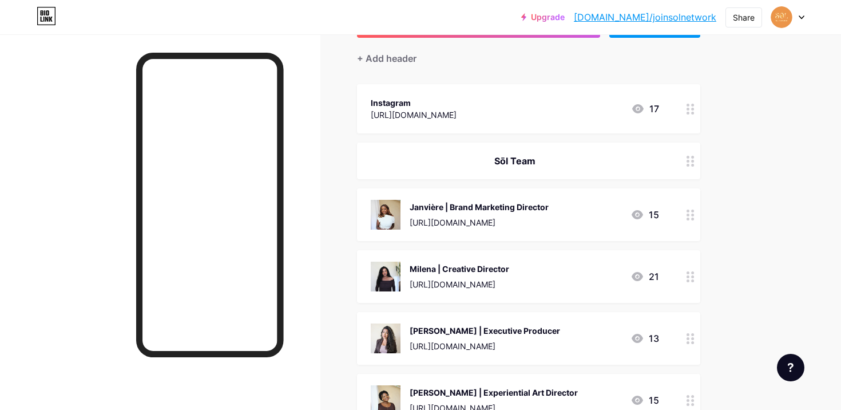
scroll to position [120, 0]
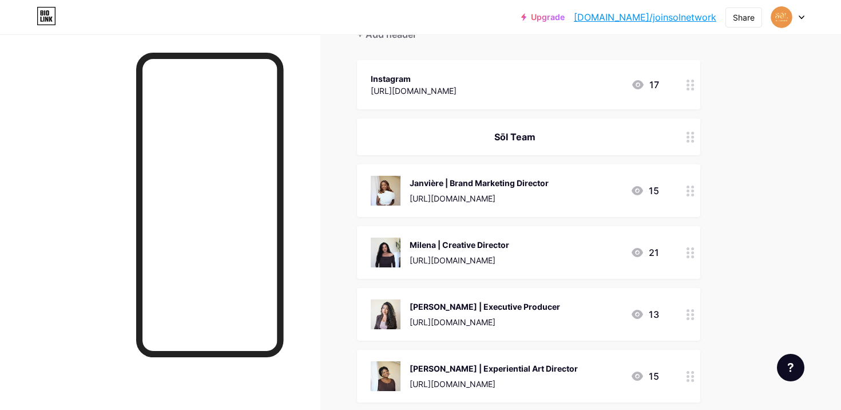
click at [467, 184] on div "Janvière | Brand Marketing Director https://www.linkedin.com/in/janvieremukama/…" at bounding box center [515, 191] width 288 height 30
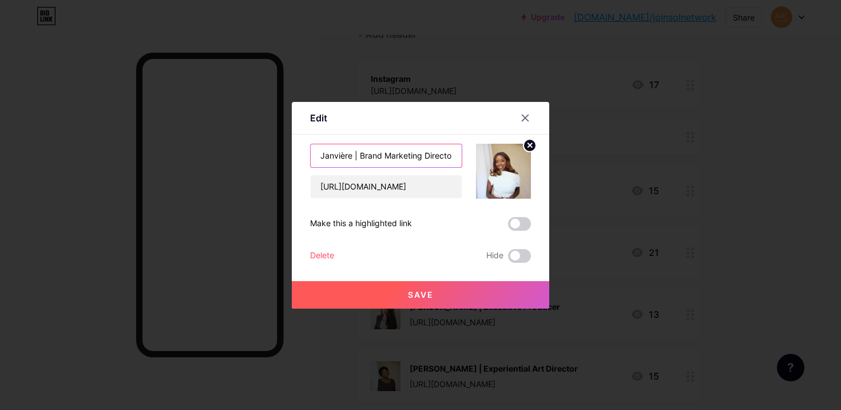
click at [454, 159] on input "Janvière | Brand Marketing Director" at bounding box center [386, 155] width 151 height 23
click at [460, 153] on input "Janvière | Brand Marketing Director" at bounding box center [386, 155] width 151 height 23
click at [450, 153] on input "Janvière | Brand Marketing Director" at bounding box center [386, 155] width 151 height 23
type input "Janvière | Brand Marketing Director"
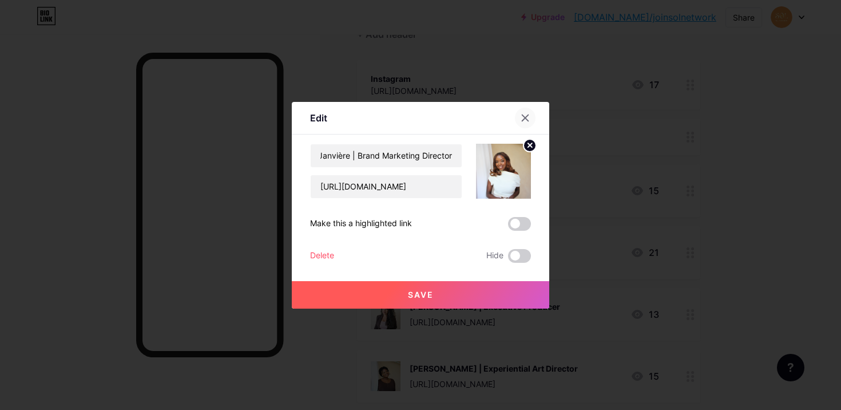
click at [467, 113] on div at bounding box center [525, 118] width 21 height 21
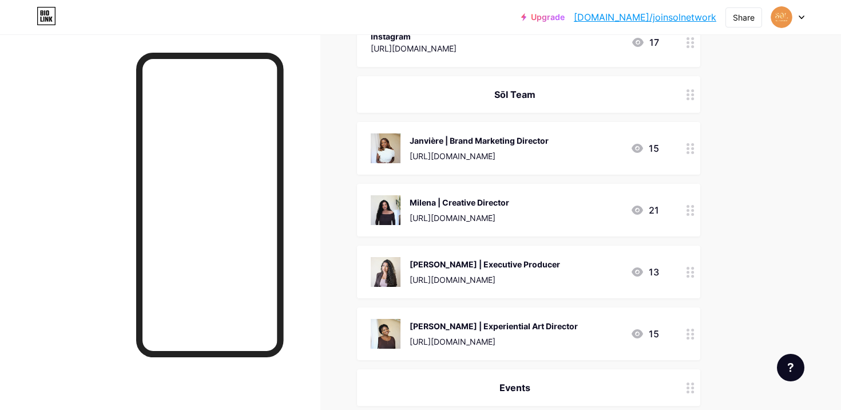
scroll to position [228, 0]
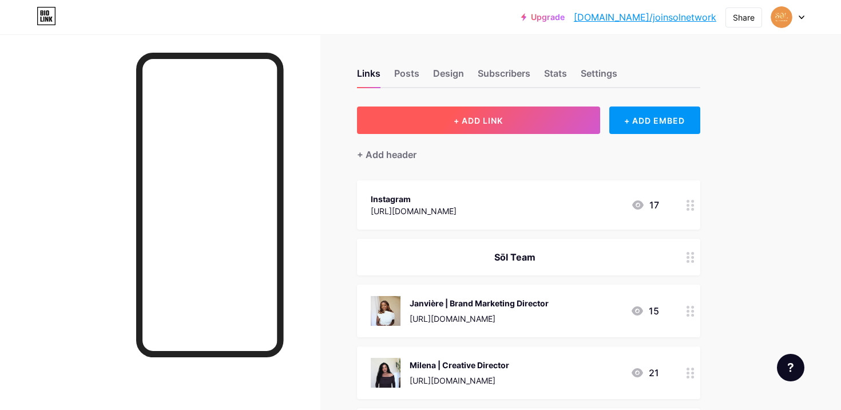
click at [452, 122] on button "+ ADD LINK" at bounding box center [478, 119] width 243 height 27
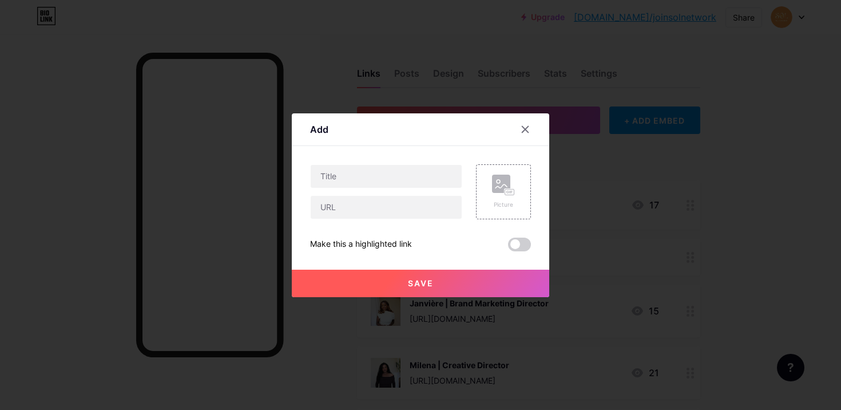
click at [681, 162] on div at bounding box center [420, 205] width 841 height 410
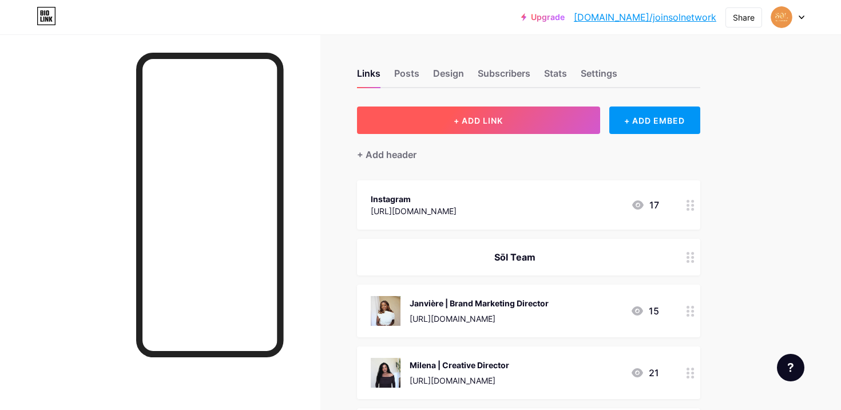
click at [447, 124] on button "+ ADD LINK" at bounding box center [478, 119] width 243 height 27
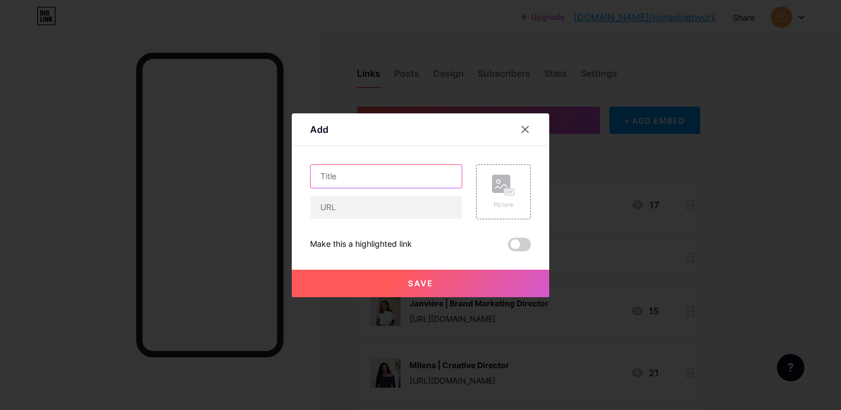
click at [450, 168] on input "text" at bounding box center [386, 176] width 151 height 23
click at [510, 200] on div "Picture" at bounding box center [503, 204] width 23 height 9
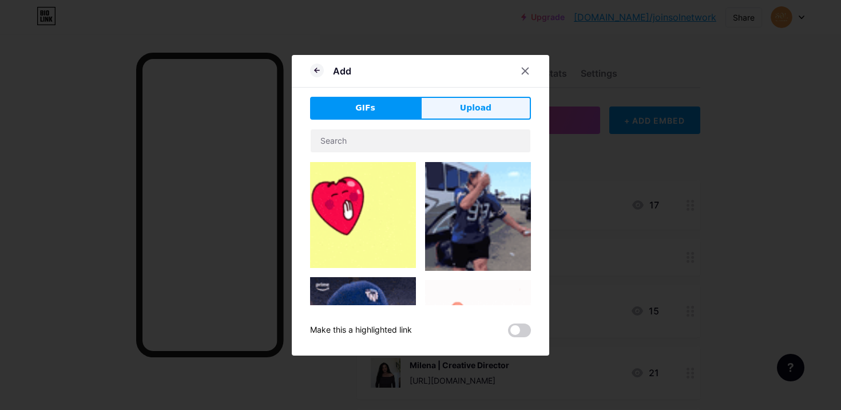
click at [487, 97] on button "Upload" at bounding box center [475, 108] width 110 height 23
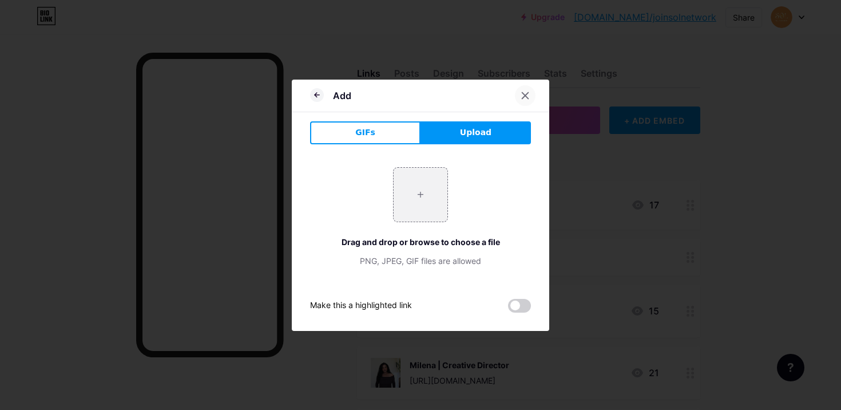
click at [523, 91] on icon at bounding box center [525, 95] width 9 height 9
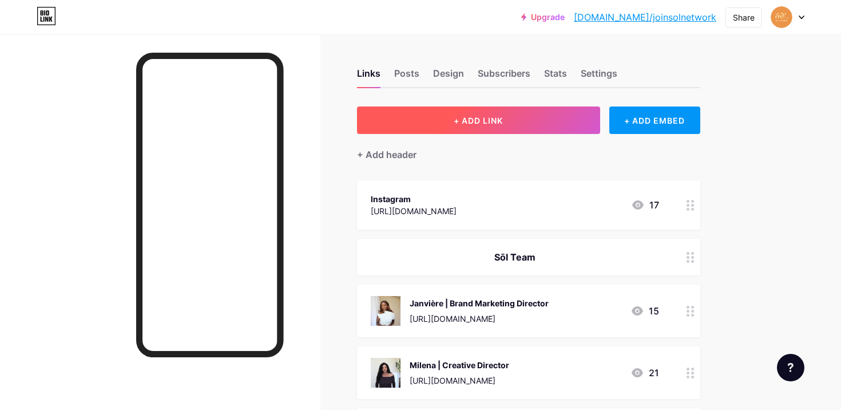
click at [522, 128] on button "+ ADD LINK" at bounding box center [478, 119] width 243 height 27
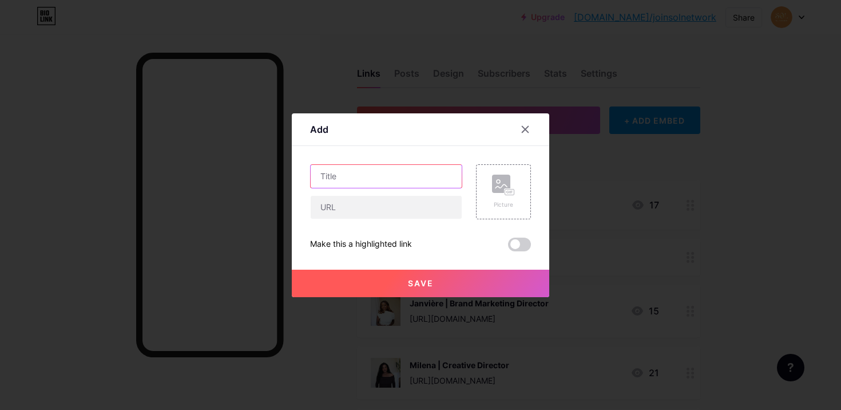
click at [413, 169] on input "text" at bounding box center [386, 176] width 151 height 23
type input "O"
type input "Sōl Music"
click at [498, 192] on rect at bounding box center [501, 183] width 18 height 18
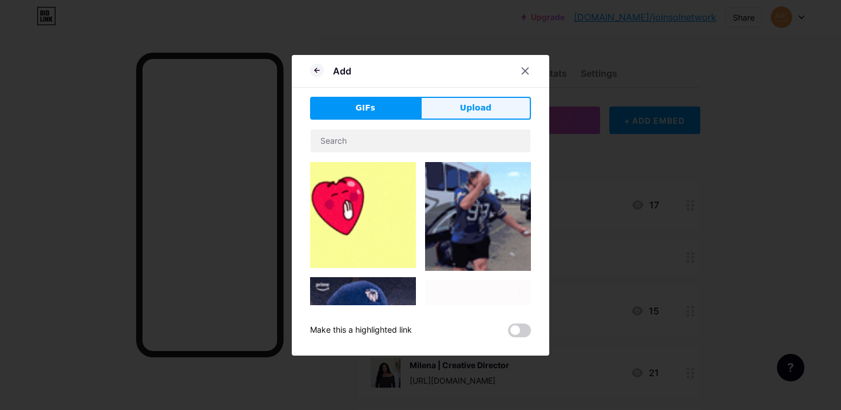
click at [450, 109] on button "Upload" at bounding box center [475, 108] width 110 height 23
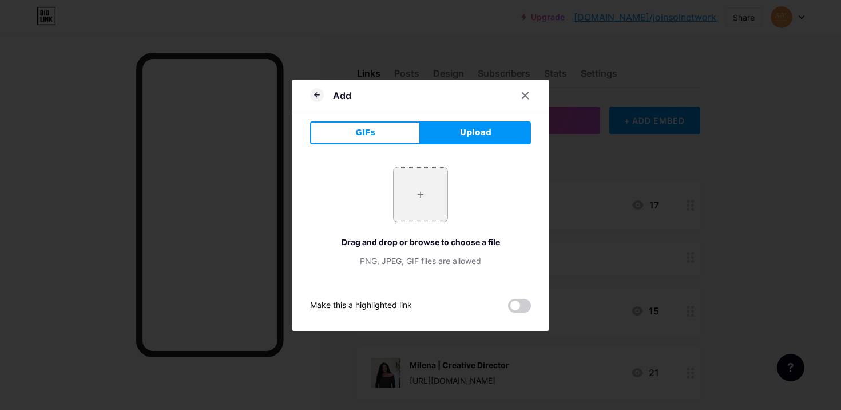
click at [425, 198] on input "file" at bounding box center [421, 195] width 54 height 54
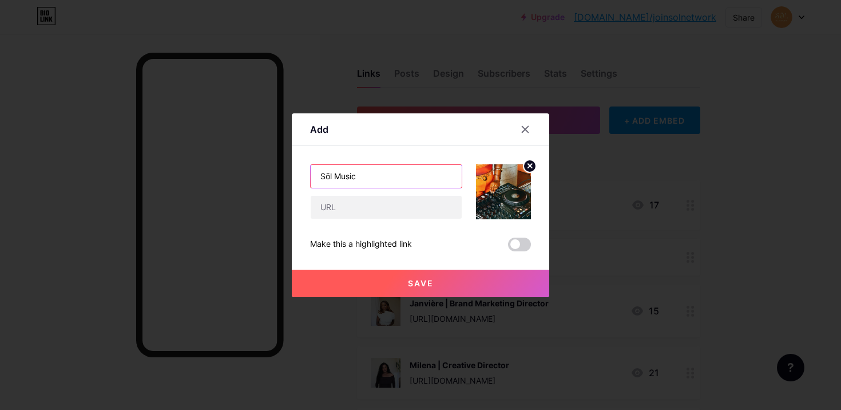
click at [402, 170] on input "Sōl Music" at bounding box center [386, 176] width 151 height 23
click at [407, 173] on input "Sōl Music" at bounding box center [386, 176] width 151 height 23
click at [355, 172] on input "Sōl Music" at bounding box center [386, 176] width 151 height 23
click at [349, 177] on input "Sōl Playlist" at bounding box center [386, 176] width 151 height 23
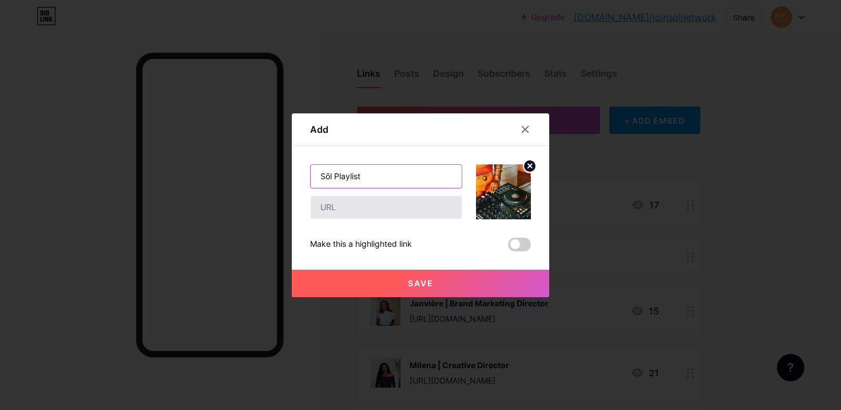
type input "Sōl Playlist"
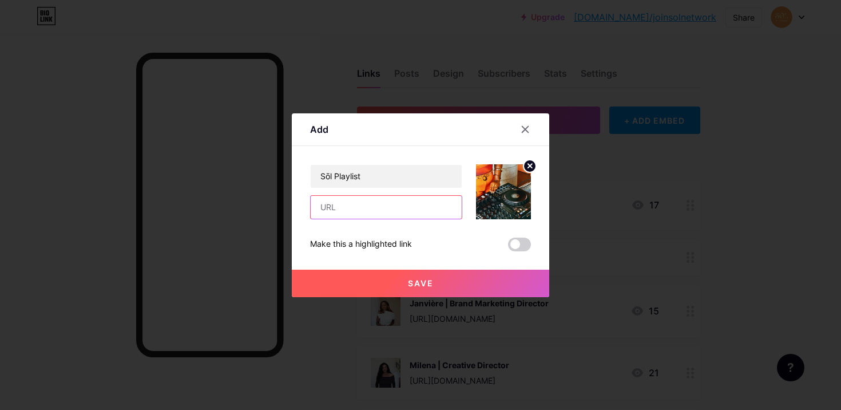
click at [376, 213] on input "text" at bounding box center [386, 207] width 151 height 23
click at [400, 176] on input "Sōl Playlist" at bounding box center [386, 176] width 151 height 23
click at [380, 200] on input "text" at bounding box center [386, 207] width 151 height 23
click at [367, 204] on input "text" at bounding box center [386, 207] width 151 height 23
paste input "The copy and make Gina"
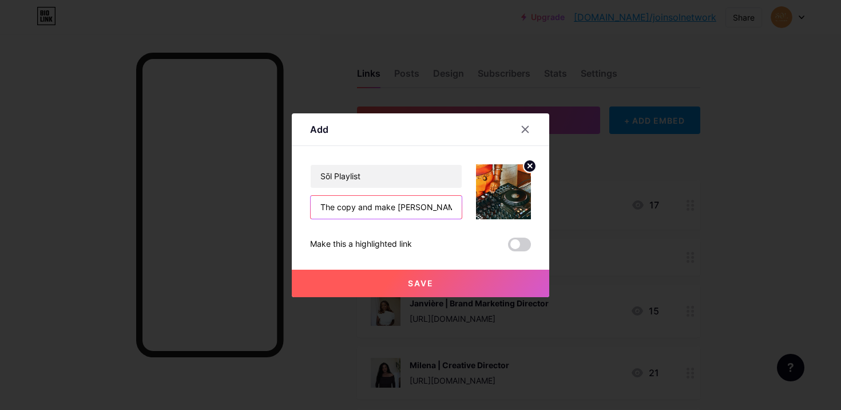
click at [435, 211] on input "The copy and make Gina" at bounding box center [386, 207] width 151 height 23
paste input "https://open.spotify.com/playlist/1HtV7mBrCM8QoK4M0s3lzF?si=p-DPl0yzTtiY0t1Abcy…"
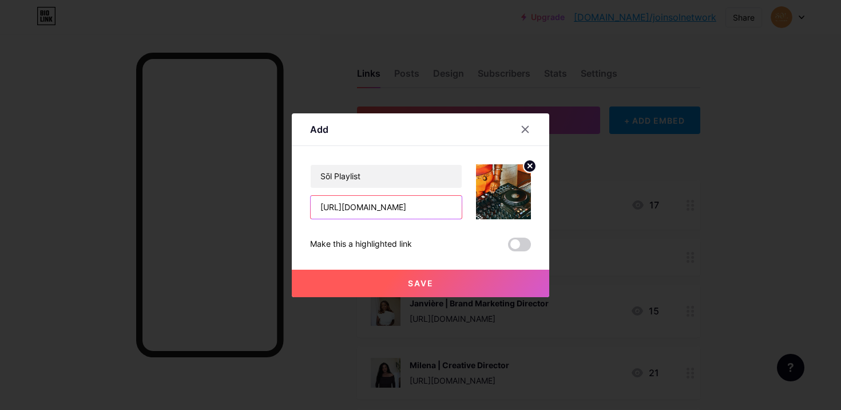
type input "https://open.spotify.com/playlist/1HtV7mBrCM8QoK4M0s3lzF?si=p-DPl0yzTtiY0t1Abcy…"
click at [424, 287] on span "Save" at bounding box center [421, 283] width 26 height 10
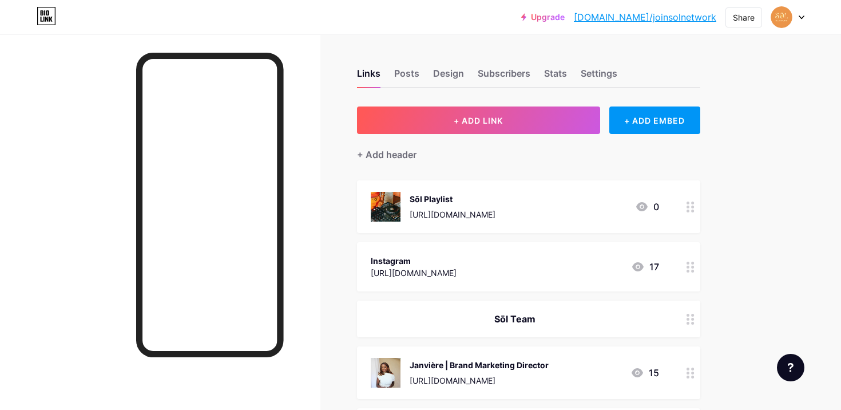
click at [693, 204] on icon at bounding box center [690, 206] width 8 height 11
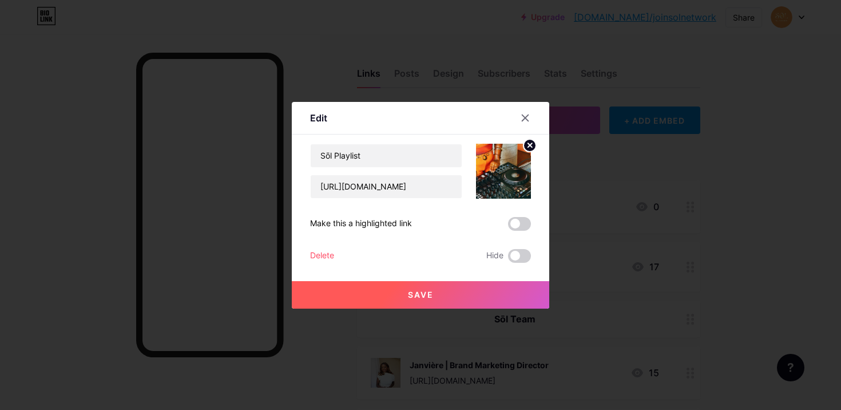
click at [529, 143] on icon at bounding box center [530, 145] width 4 height 4
click at [497, 157] on rect at bounding box center [501, 163] width 18 height 18
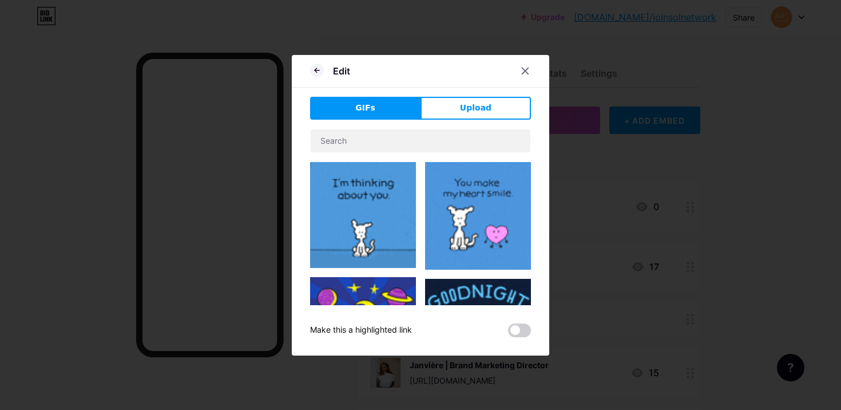
click at [495, 94] on div "Edit GIFs Upload Content YouTube Play YouTube video without leaving your page. …" at bounding box center [420, 205] width 257 height 300
click at [483, 104] on span "Upload" at bounding box center [475, 108] width 31 height 12
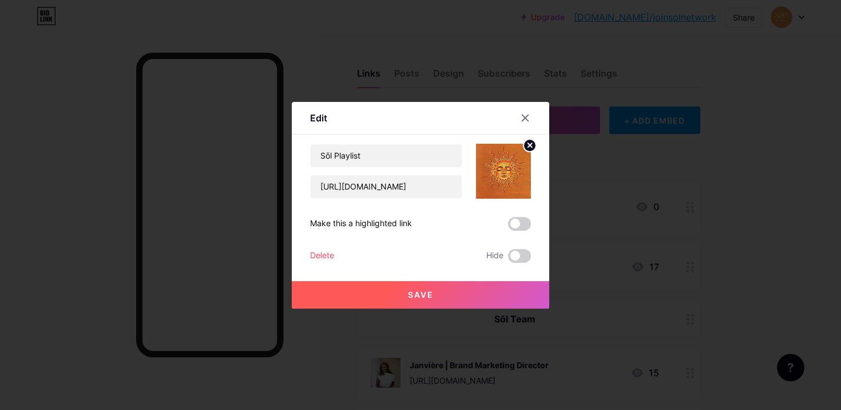
click at [416, 296] on span "Save" at bounding box center [421, 294] width 26 height 10
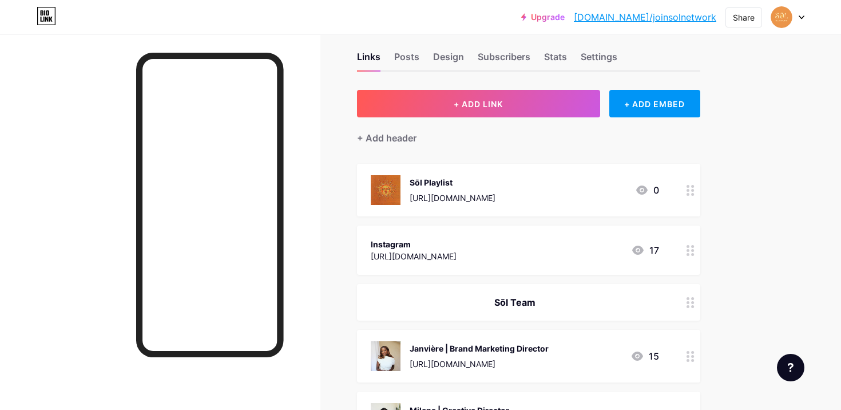
scroll to position [18, 0]
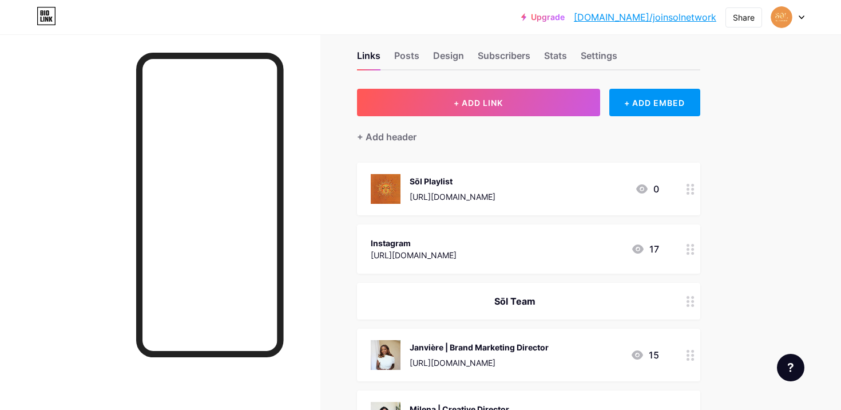
click at [495, 178] on div "Sōl Playlist" at bounding box center [453, 181] width 86 height 12
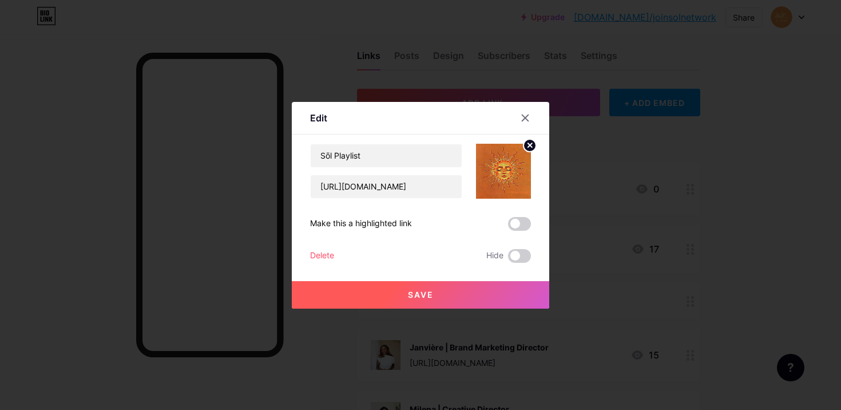
click at [483, 182] on img at bounding box center [503, 171] width 55 height 55
click at [536, 146] on circle at bounding box center [529, 145] width 13 height 13
click at [471, 188] on div "Picture" at bounding box center [496, 171] width 69 height 55
click at [489, 179] on div "Picture" at bounding box center [503, 171] width 55 height 55
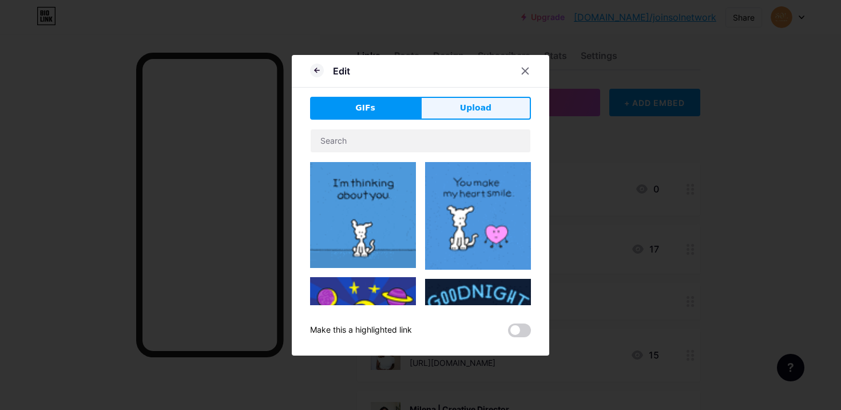
click at [490, 104] on button "Upload" at bounding box center [475, 108] width 110 height 23
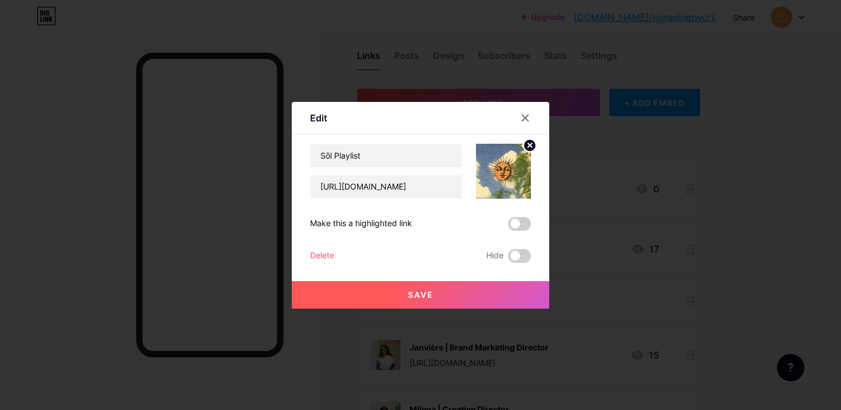
click at [460, 295] on button "Save" at bounding box center [420, 294] width 257 height 27
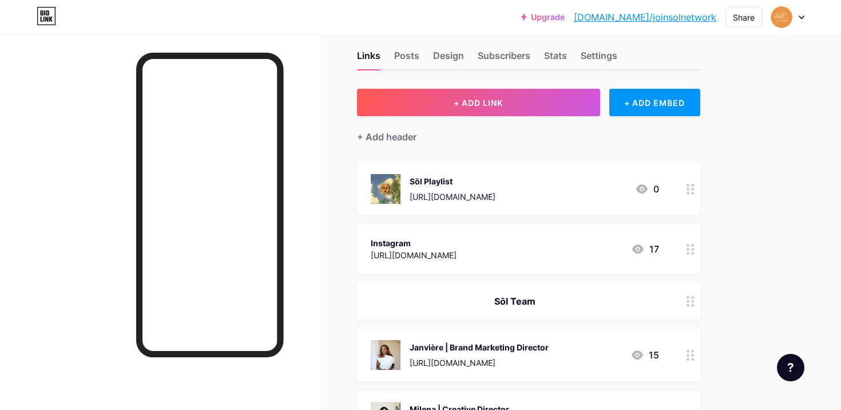
click at [657, 183] on div "0" at bounding box center [647, 189] width 24 height 14
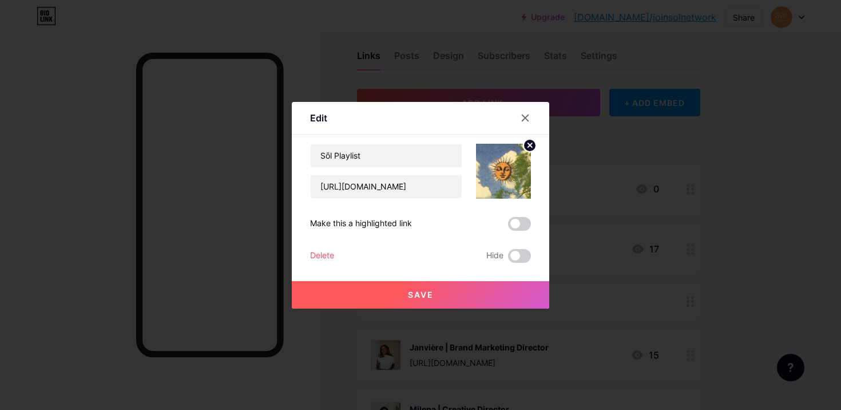
click at [533, 146] on circle at bounding box center [529, 145] width 13 height 13
click at [502, 174] on icon at bounding box center [503, 164] width 23 height 21
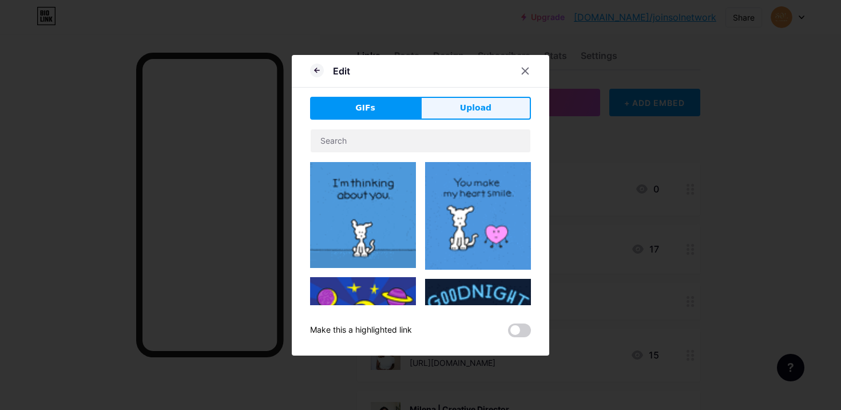
click at [507, 106] on button "Upload" at bounding box center [475, 108] width 110 height 23
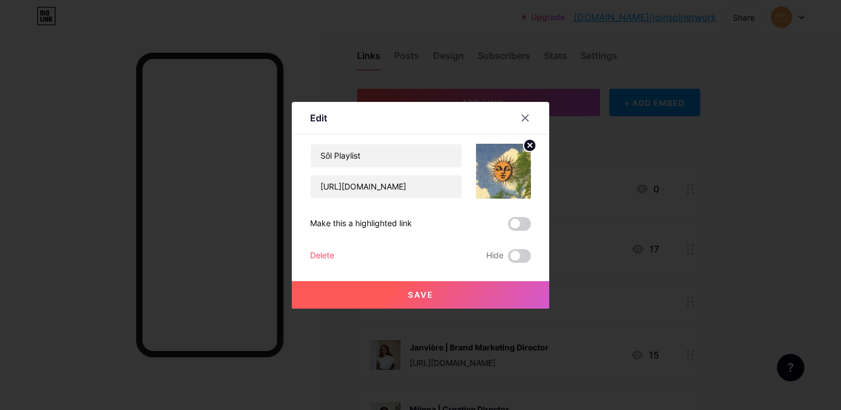
click at [417, 297] on span "Save" at bounding box center [421, 294] width 26 height 10
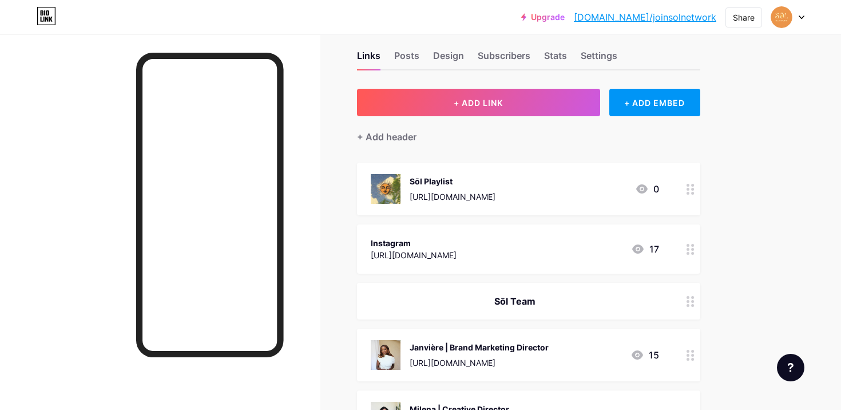
click at [398, 196] on img at bounding box center [386, 189] width 30 height 30
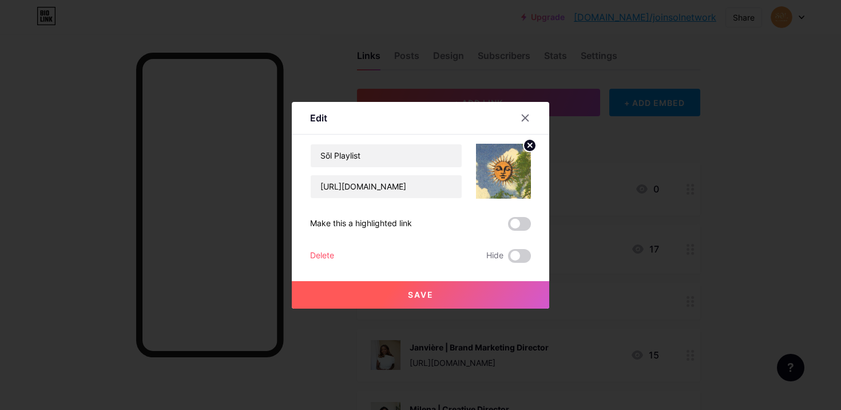
click at [532, 142] on icon at bounding box center [530, 145] width 14 height 14
click at [508, 168] on rect at bounding box center [509, 171] width 9 height 6
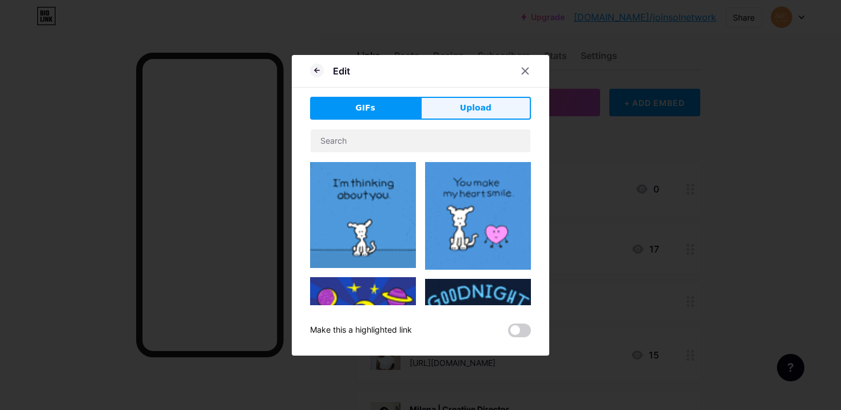
click at [477, 114] on button "Upload" at bounding box center [475, 108] width 110 height 23
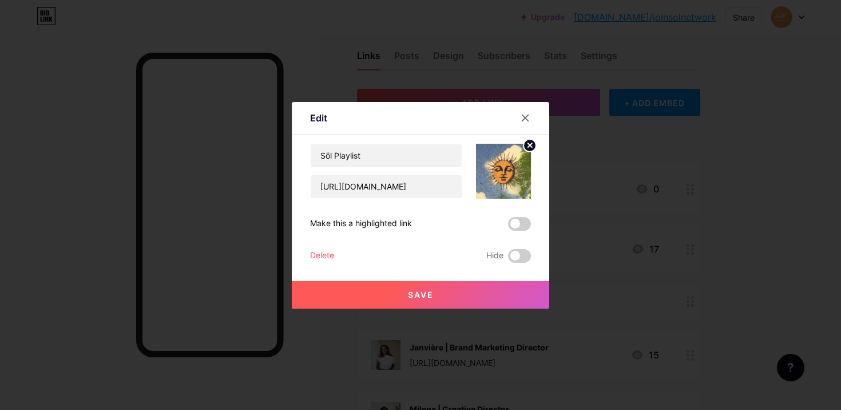
click at [400, 301] on button "Save" at bounding box center [420, 294] width 257 height 27
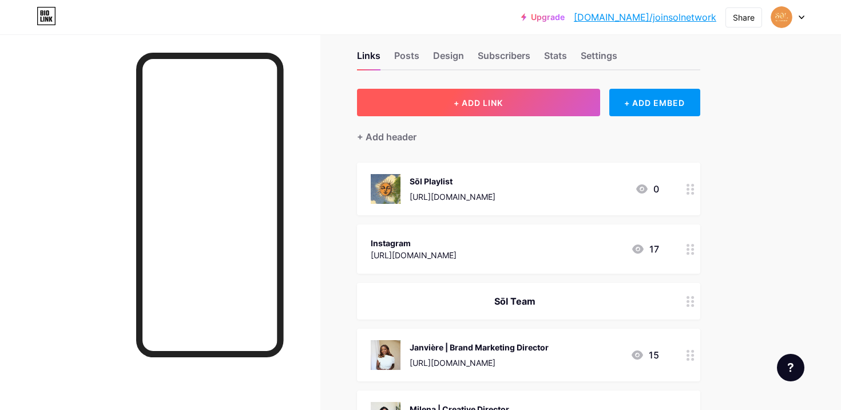
click at [416, 98] on button "+ ADD LINK" at bounding box center [478, 102] width 243 height 27
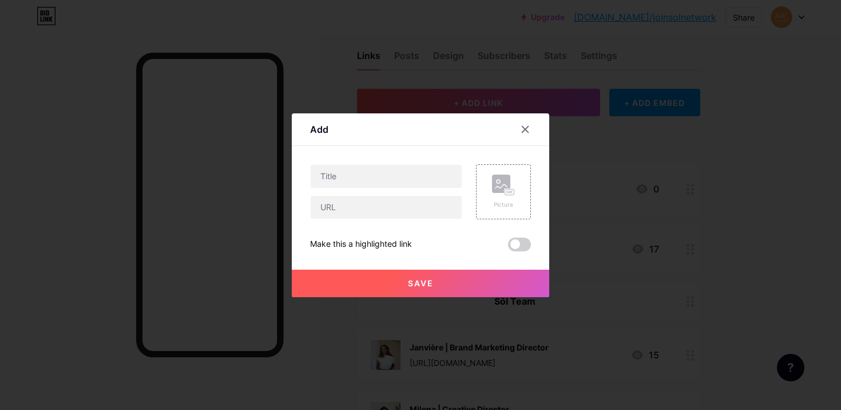
click at [557, 131] on div at bounding box center [420, 205] width 841 height 410
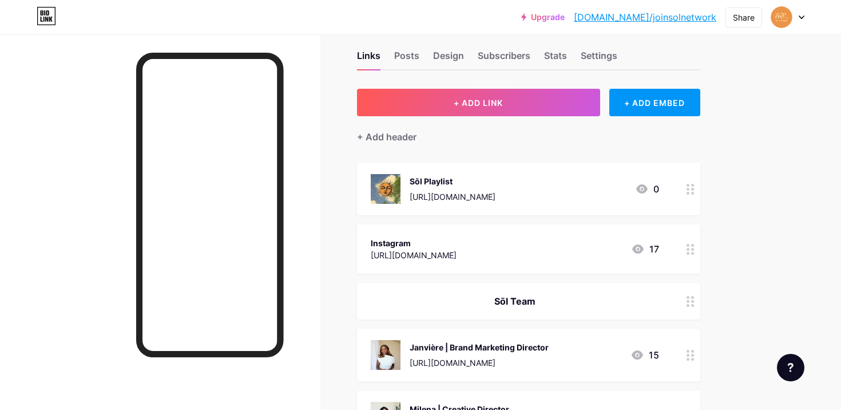
click at [680, 191] on div "Sōl Playlist https://open.spotify.com/playlist/1HtV7mBrCM8QoK4M0s3lzF?si=p-DPl0…" at bounding box center [528, 188] width 343 height 53
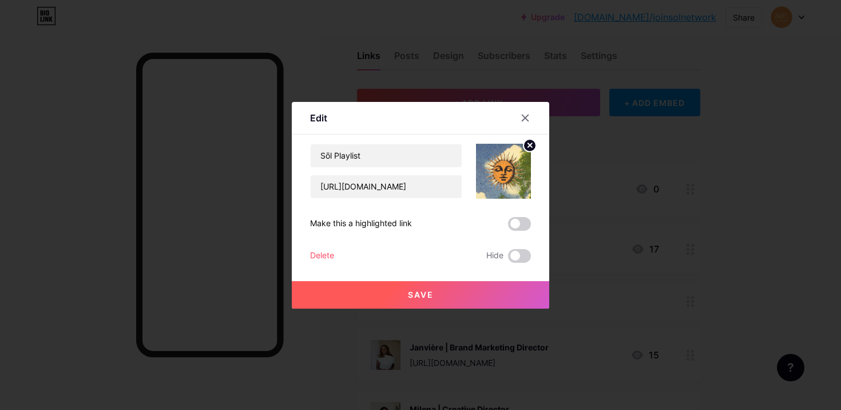
click at [532, 145] on circle at bounding box center [529, 145] width 13 height 13
click at [499, 184] on div "Picture" at bounding box center [503, 184] width 23 height 9
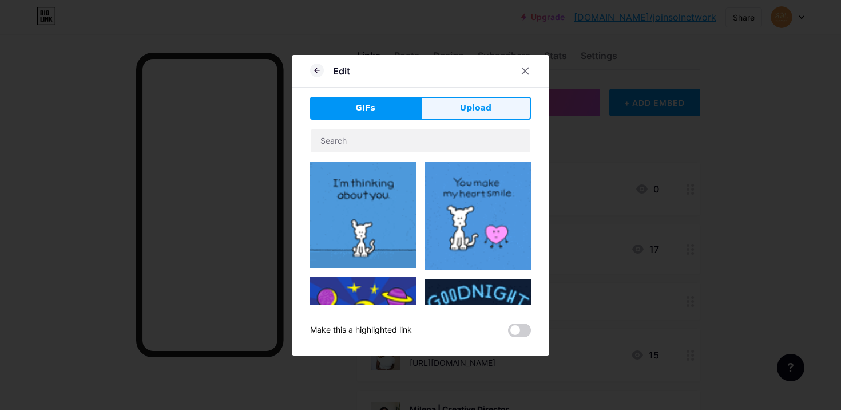
click at [482, 103] on span "Upload" at bounding box center [475, 108] width 31 height 12
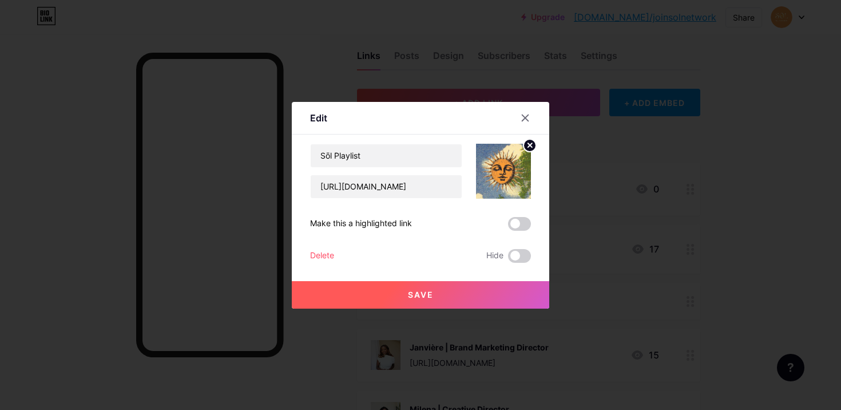
click at [476, 288] on button "Save" at bounding box center [420, 294] width 257 height 27
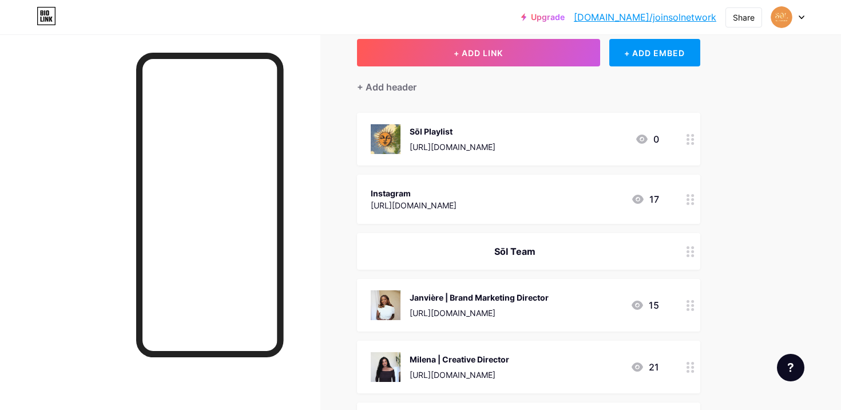
scroll to position [102, 0]
